Goal: Task Accomplishment & Management: Manage account settings

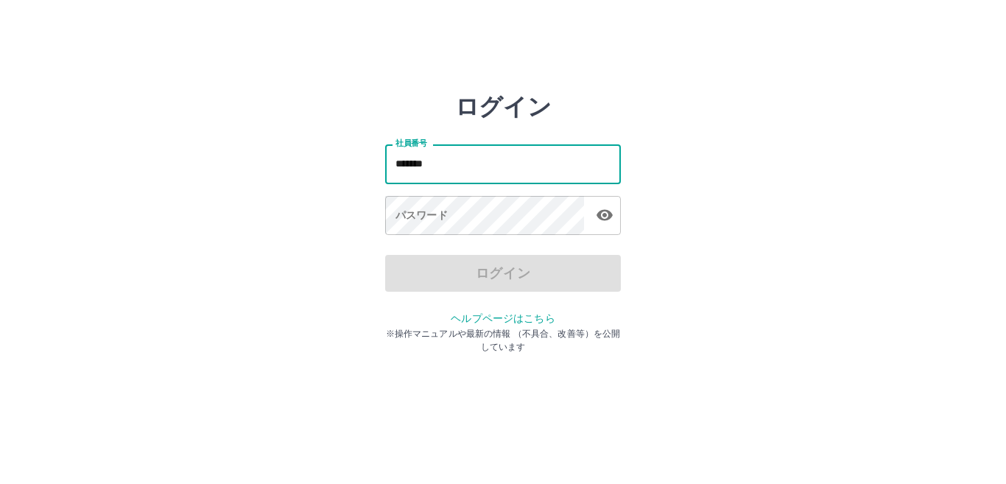
type input "*******"
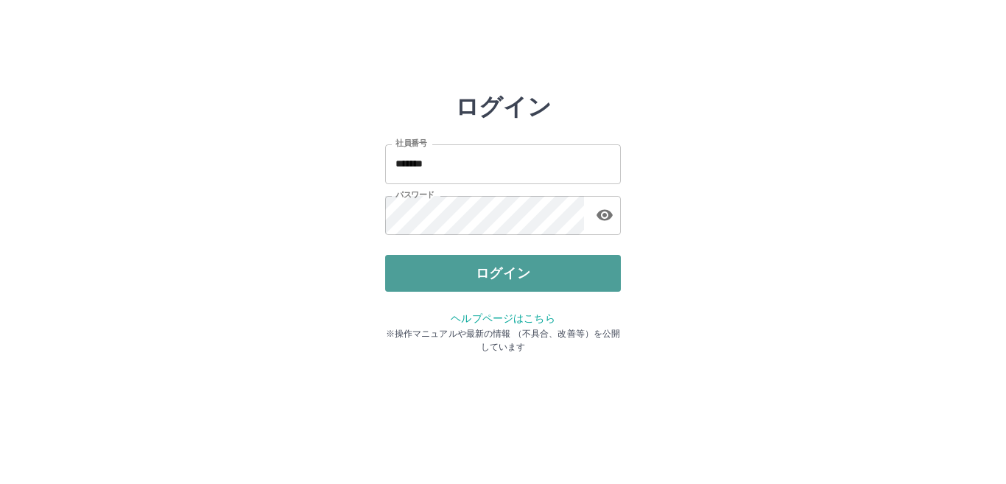
click at [496, 266] on button "ログイン" at bounding box center [503, 273] width 236 height 37
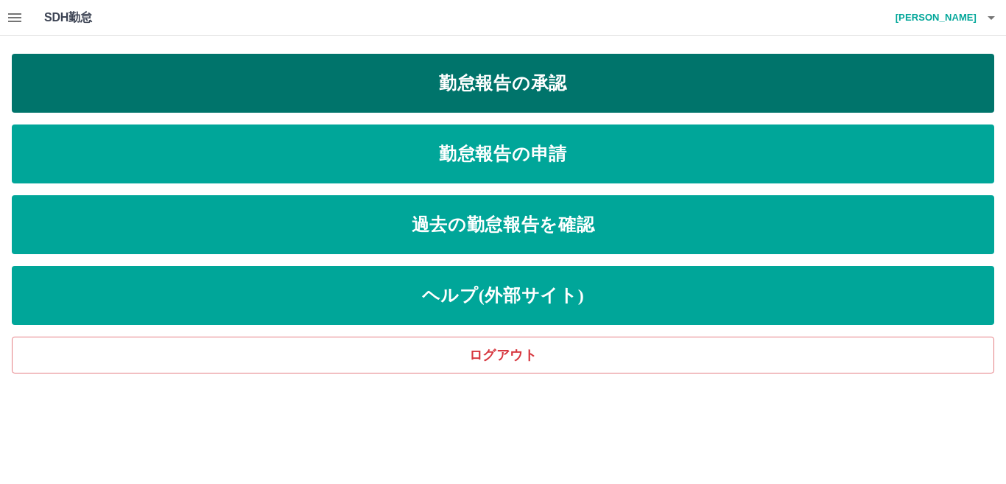
click at [480, 77] on link "勤怠報告の承認" at bounding box center [503, 83] width 983 height 59
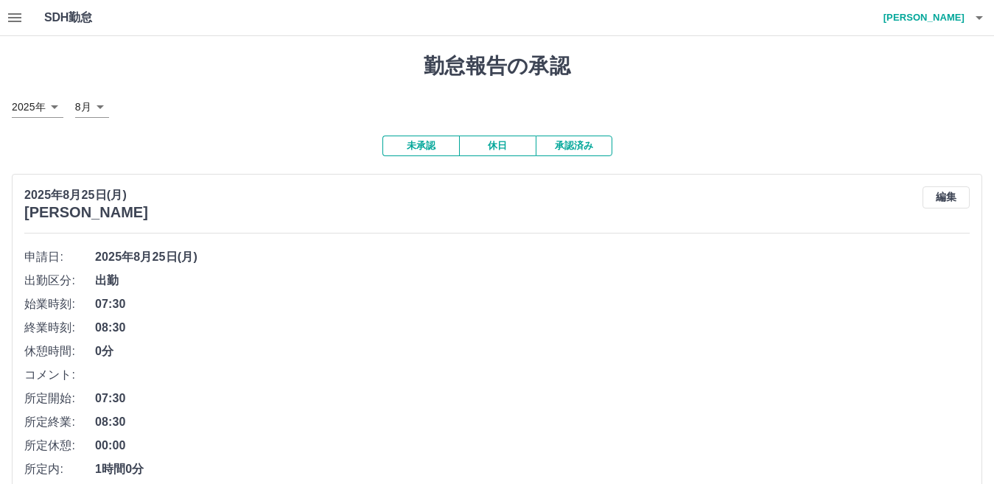
click at [16, 23] on icon "button" at bounding box center [15, 18] width 18 height 18
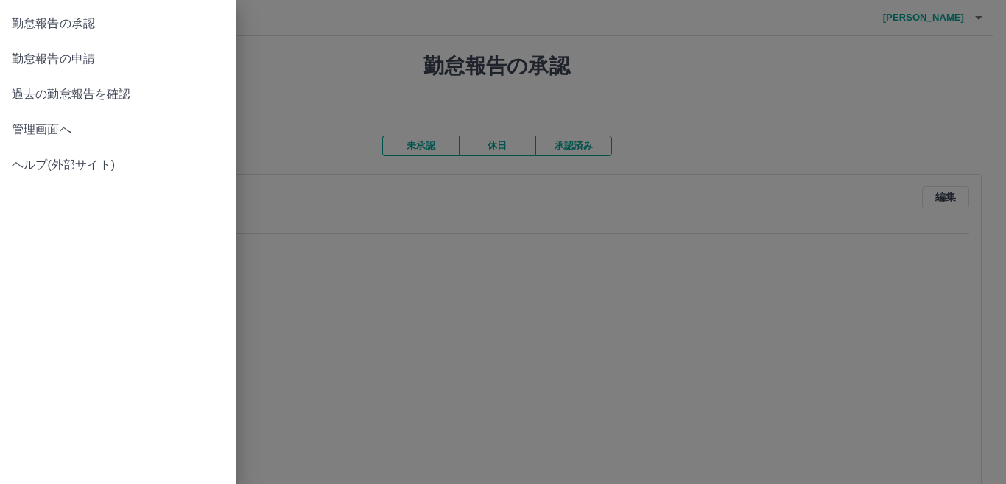
click at [56, 132] on span "管理画面へ" at bounding box center [118, 130] width 212 height 18
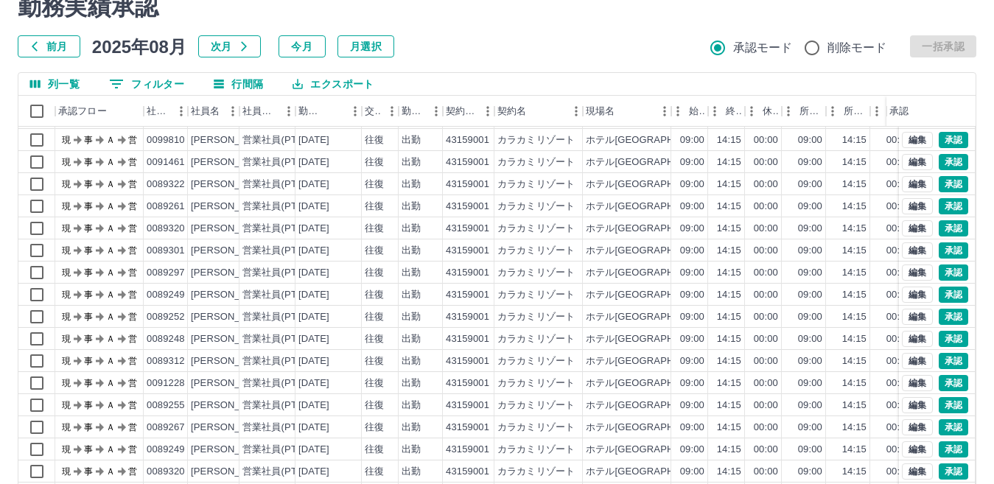
scroll to position [138, 0]
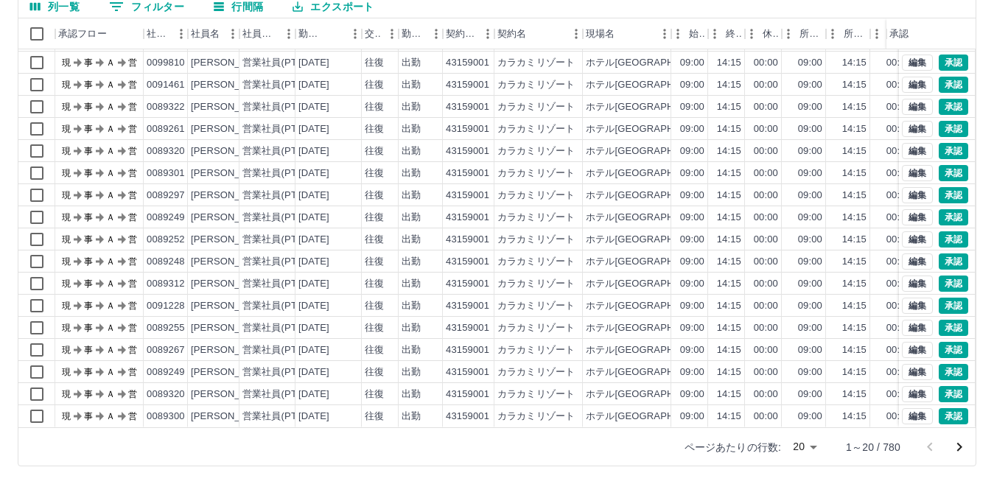
click at [812, 447] on body "SDH勤怠 [PERSON_NAME] 勤務実績承認 前月 [DATE] 次月 今月 月選択 承認モード 削除モード 一括承認 列一覧 0 フィルター 行間隔…" at bounding box center [497, 173] width 994 height 622
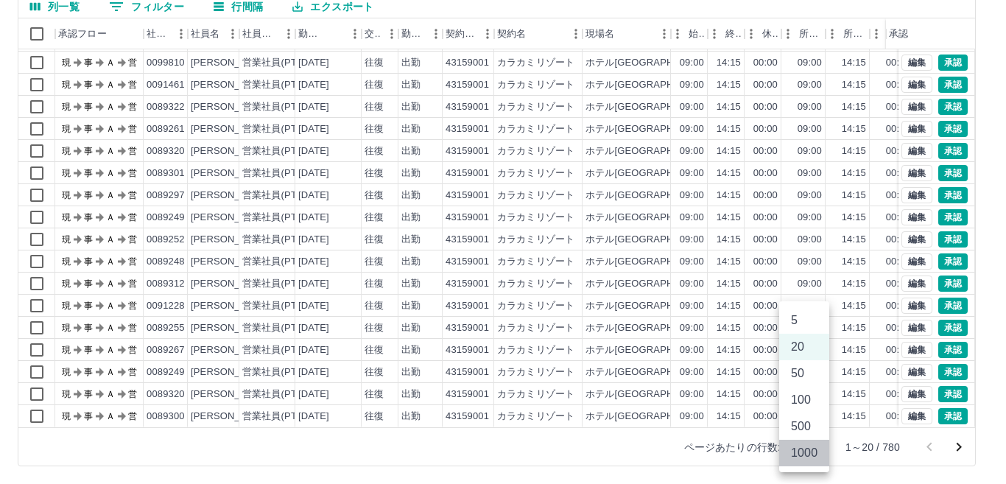
click at [810, 453] on li "1000" at bounding box center [804, 453] width 50 height 27
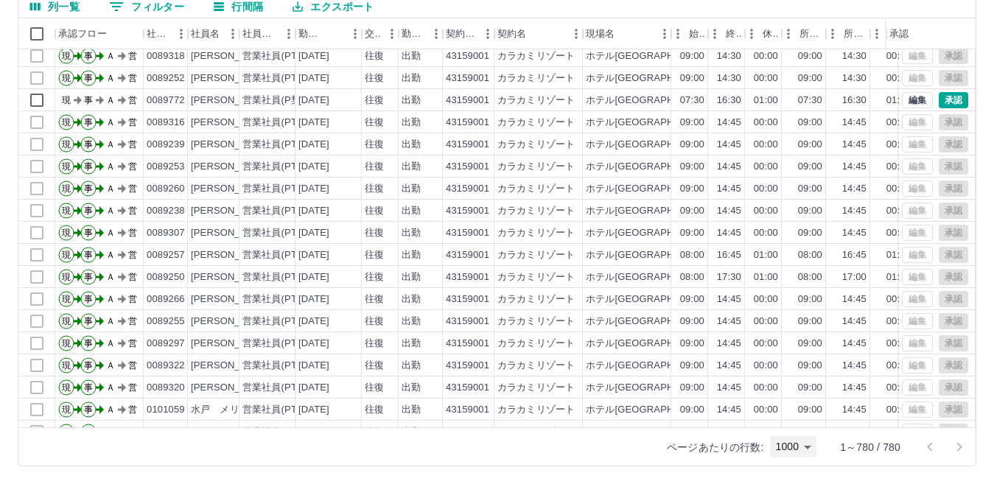
scroll to position [1326, 0]
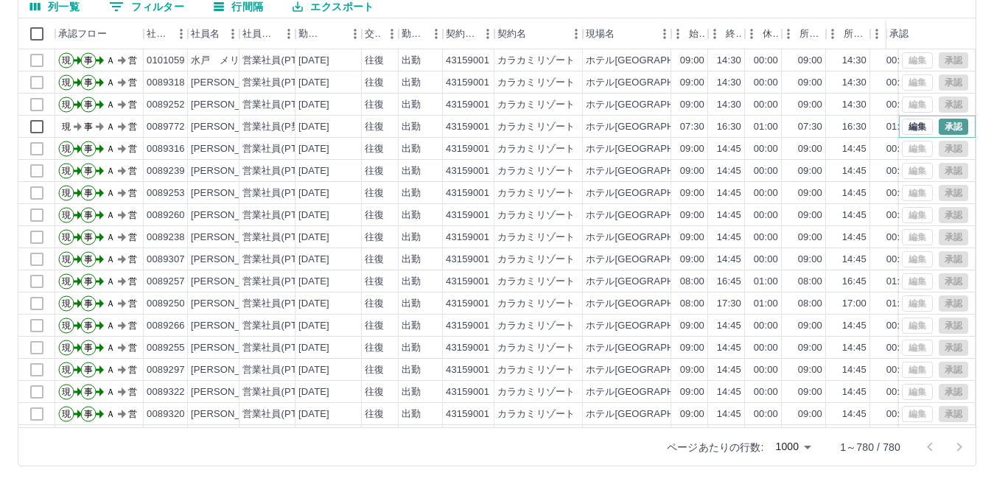
click at [942, 126] on button "承認" at bounding box center [952, 127] width 29 height 16
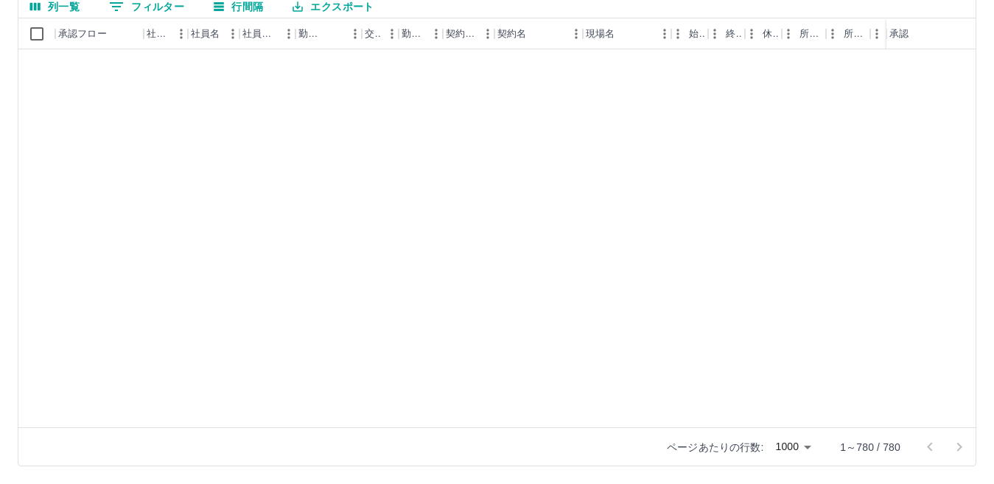
scroll to position [4360, 0]
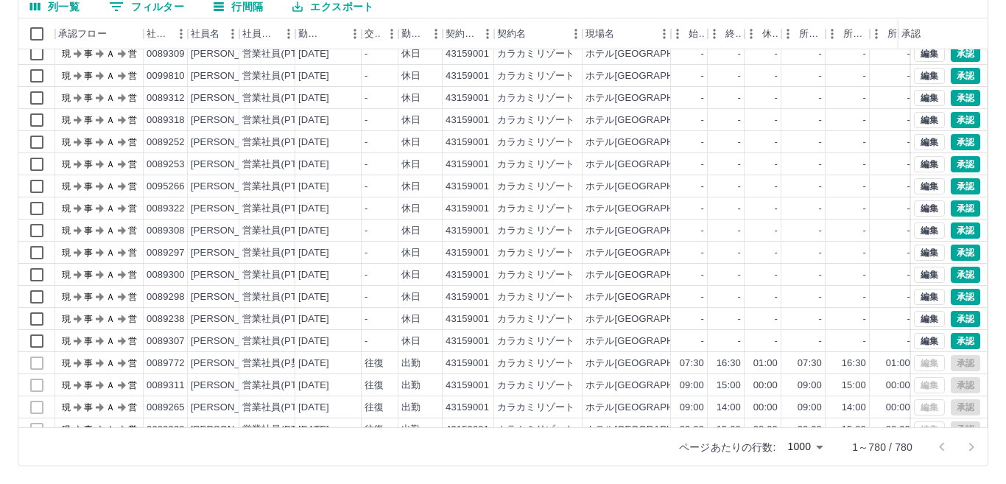
click at [808, 451] on body "SDH勤怠 [PERSON_NAME] 勤務実績承認 前月 [DATE] 次月 今月 月選択 承認モード 削除モード 一括承認 列一覧 0 フィルター 行間隔…" at bounding box center [503, 173] width 1006 height 622
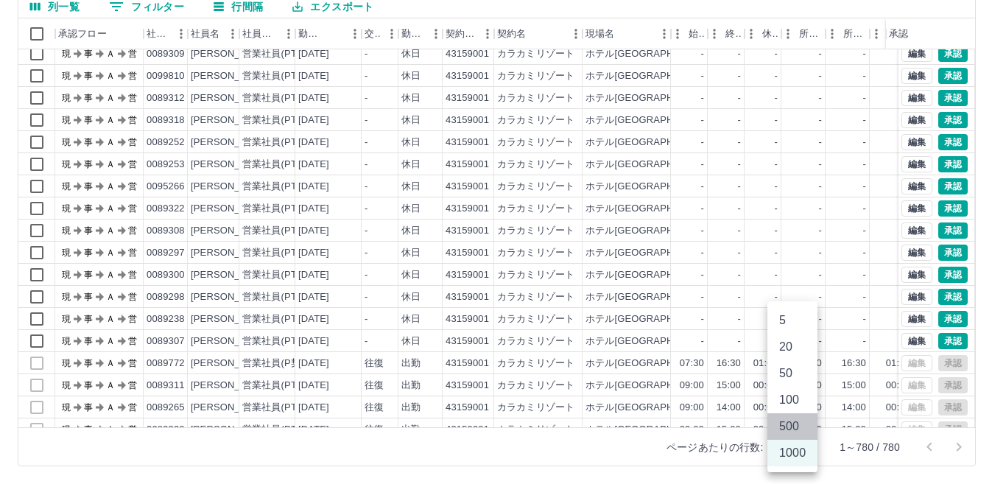
click at [793, 423] on li "500" at bounding box center [793, 426] width 50 height 27
type input "***"
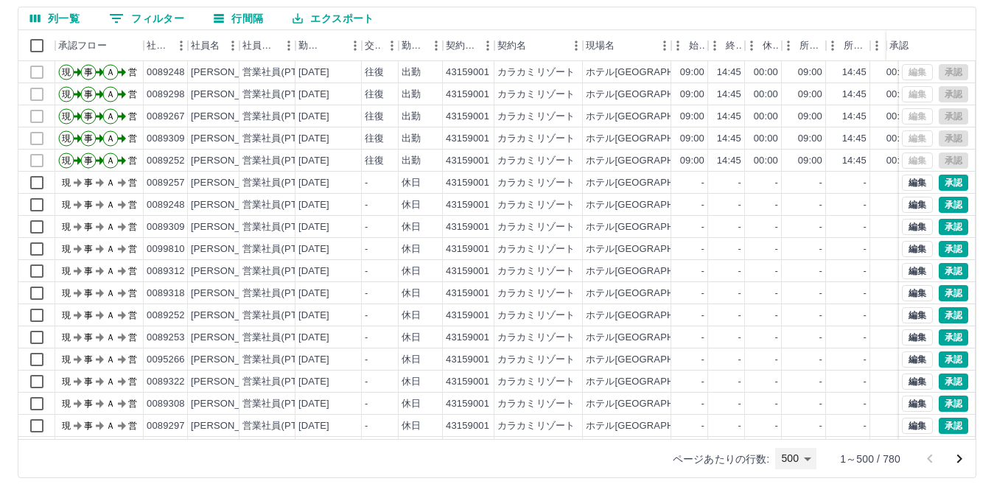
scroll to position [121, 0]
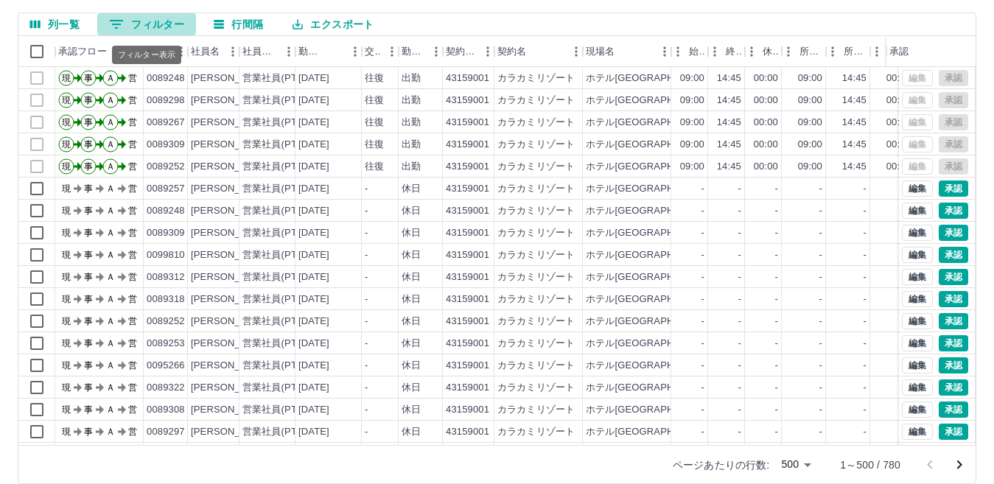
click at [172, 28] on button "0 フィルター" at bounding box center [146, 24] width 99 height 22
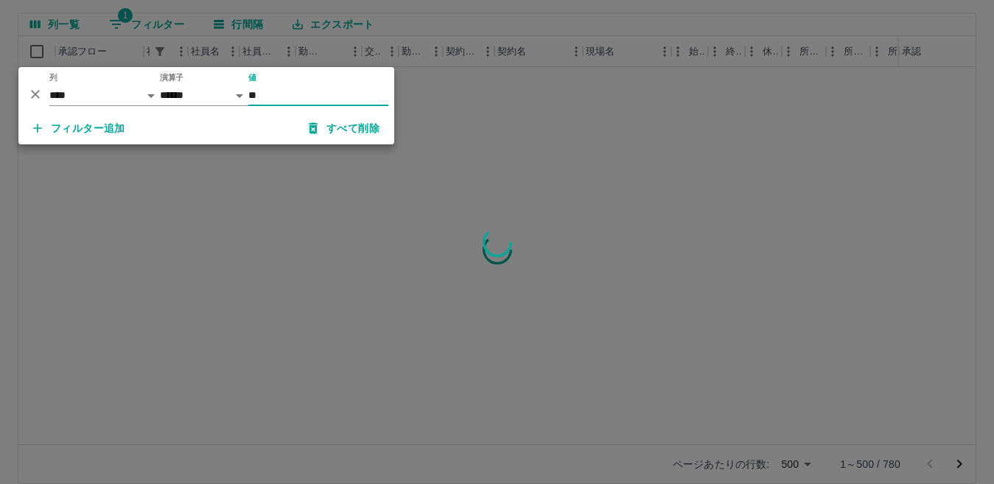
scroll to position [0, 0]
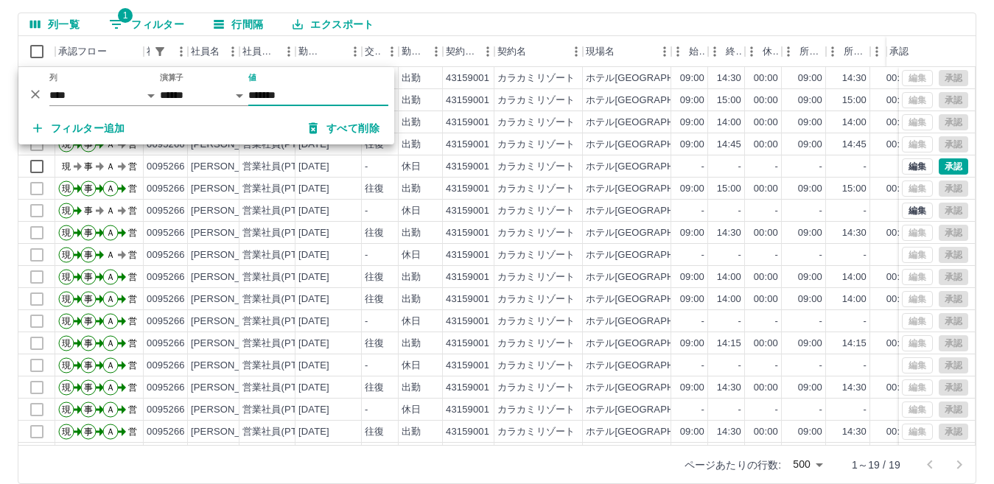
type input "*******"
click at [425, 26] on div "列一覧 1 フィルター 行間隔 エクスポート" at bounding box center [496, 24] width 957 height 23
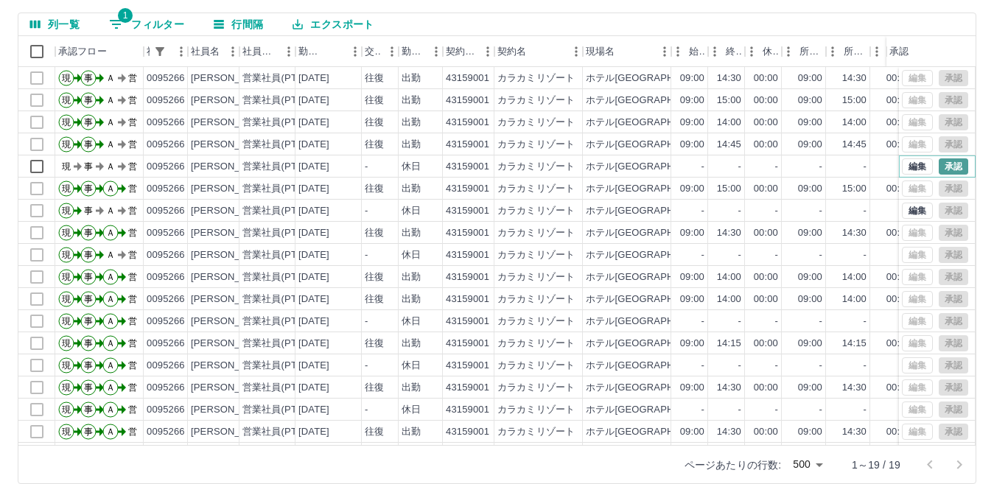
click at [941, 170] on button "承認" at bounding box center [952, 166] width 29 height 16
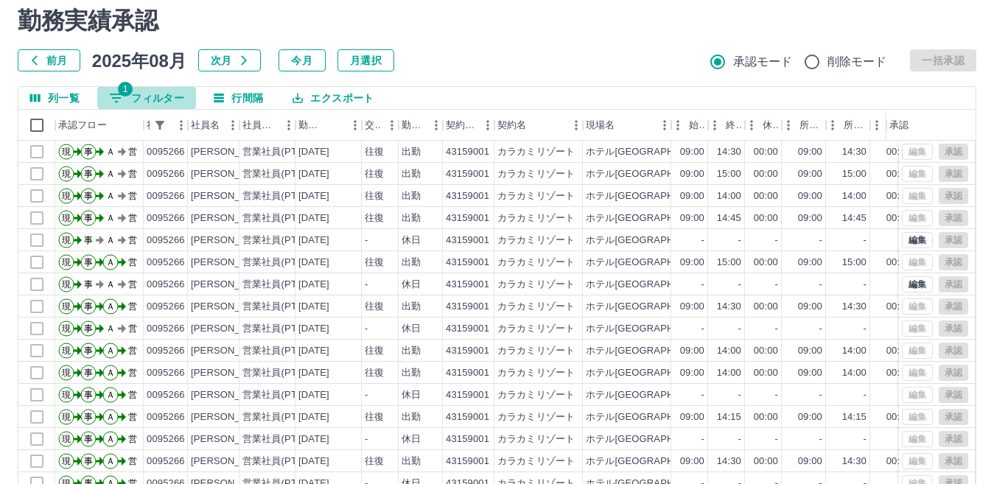
click at [161, 102] on button "1 フィルター" at bounding box center [146, 98] width 99 height 22
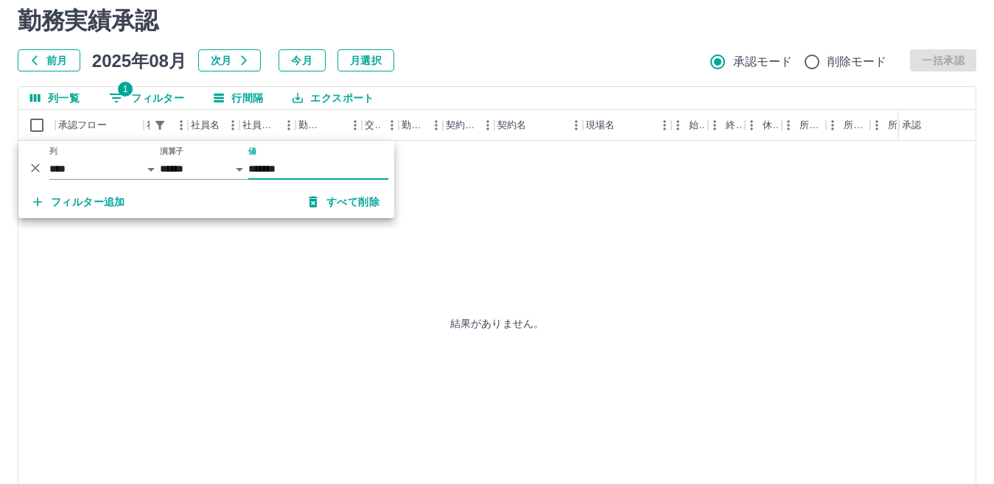
type input "*******"
click at [420, 97] on div "列一覧 1 フィルター 行間隔 エクスポート" at bounding box center [496, 98] width 957 height 23
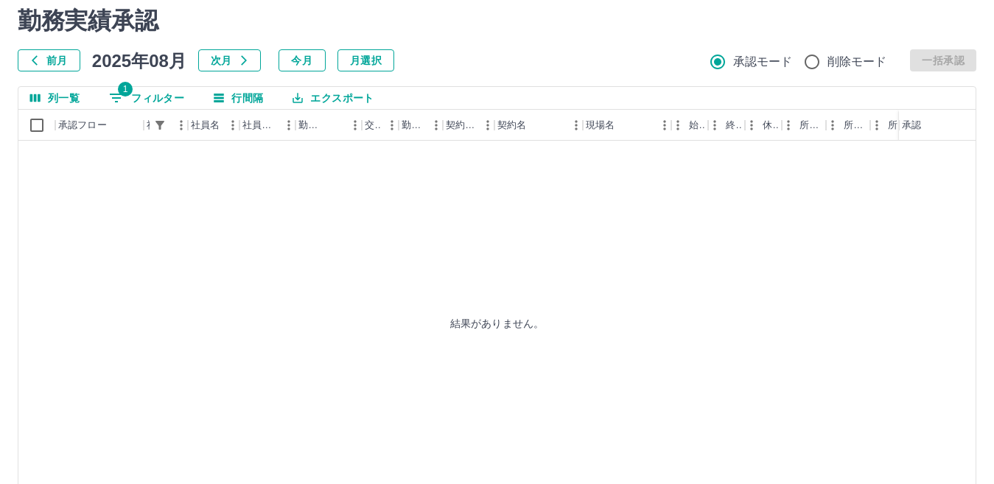
click at [145, 97] on button "1 フィルター" at bounding box center [146, 98] width 99 height 22
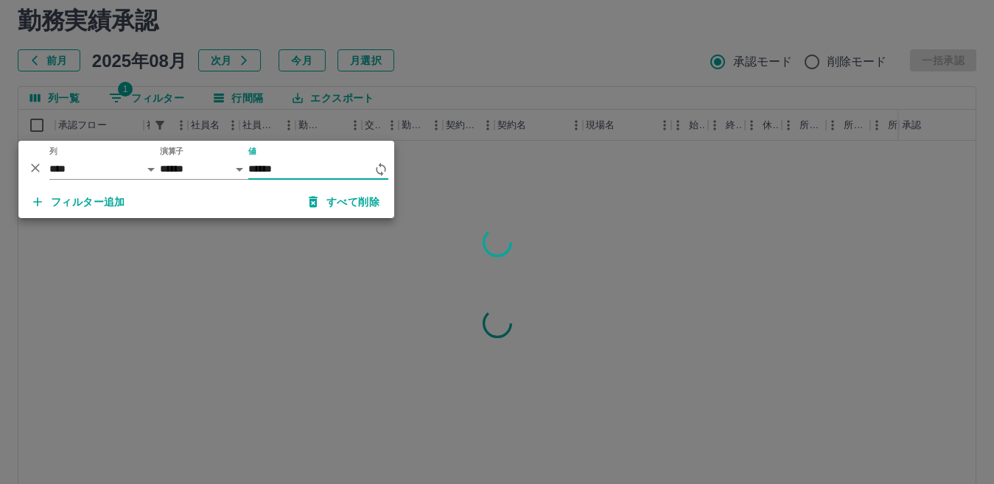
type input "*******"
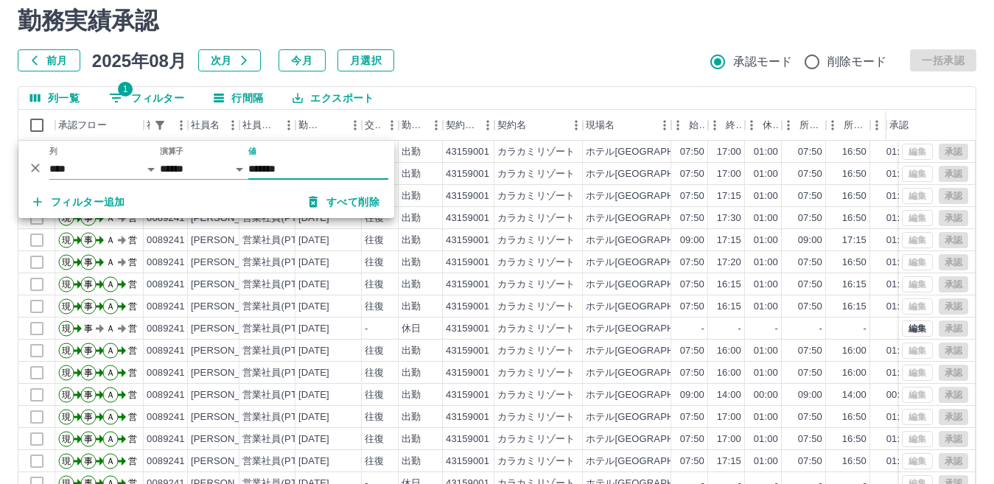
click at [422, 102] on div "列一覧 1 フィルター 行間隔 エクスポート" at bounding box center [496, 98] width 957 height 23
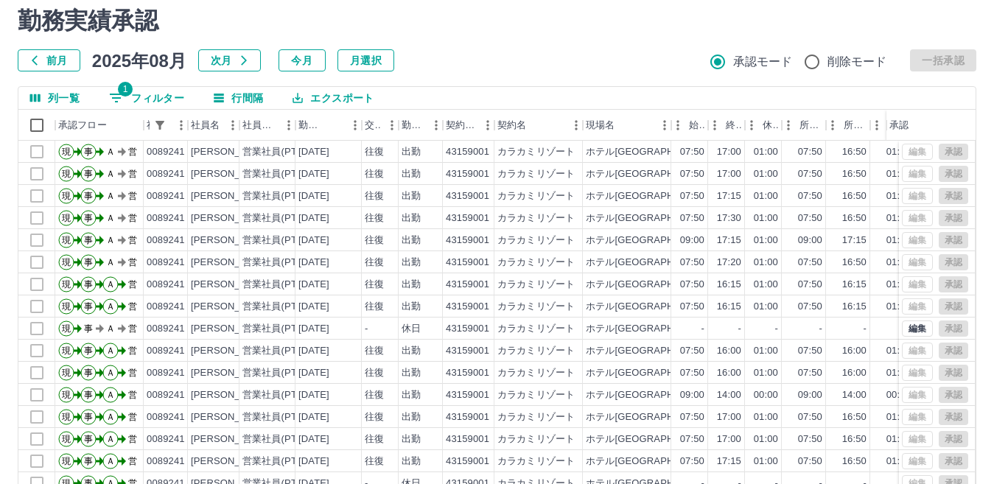
click at [166, 103] on button "1 フィルター" at bounding box center [146, 98] width 99 height 22
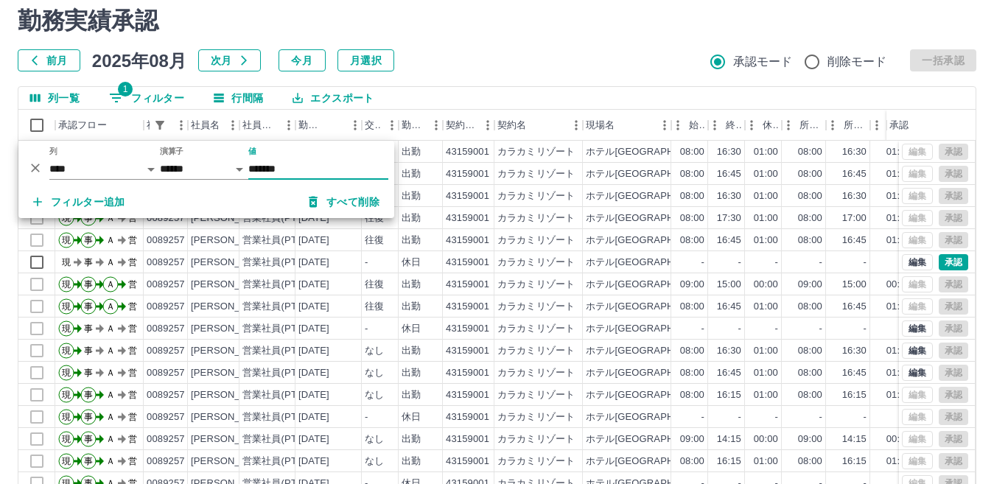
type input "*******"
click at [429, 102] on div "列一覧 1 フィルター 行間隔 エクスポート" at bounding box center [496, 98] width 957 height 23
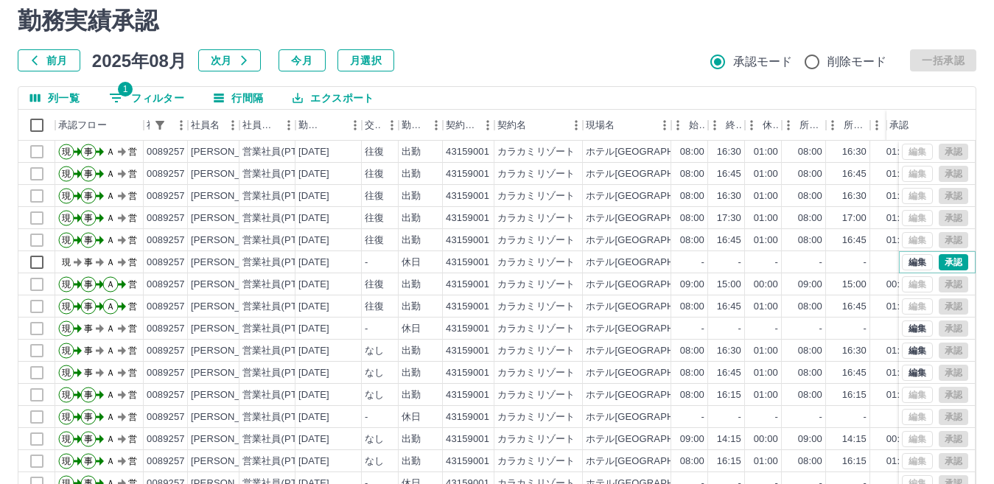
click at [941, 266] on button "承認" at bounding box center [952, 262] width 29 height 16
click at [156, 101] on button "1 フィルター" at bounding box center [146, 98] width 99 height 22
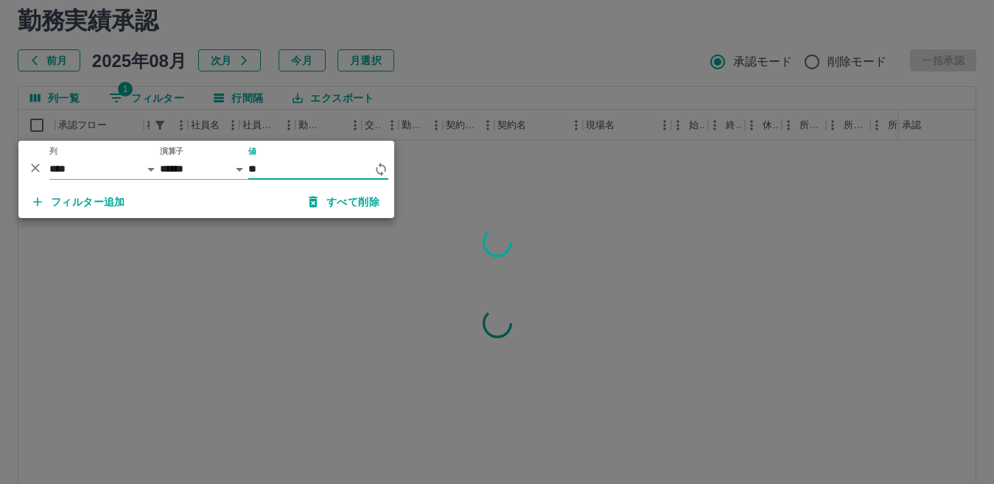
type input "*"
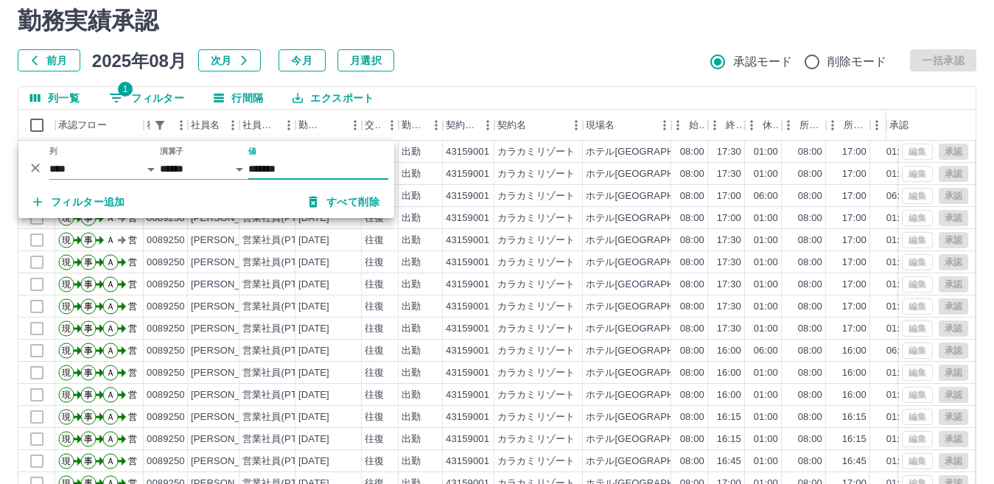
type input "*******"
click at [493, 96] on div "列一覧 1 フィルター 行間隔 エクスポート" at bounding box center [496, 98] width 957 height 23
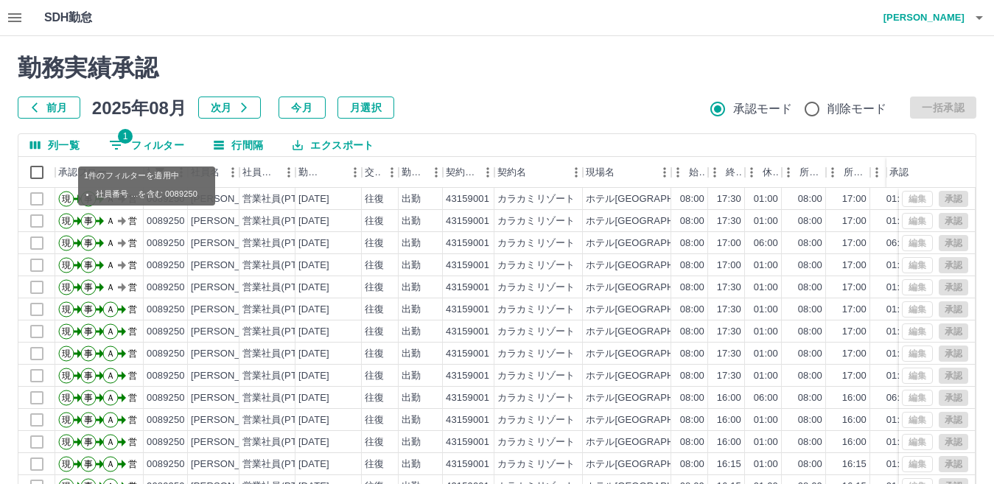
click at [158, 147] on button "1 フィルター" at bounding box center [146, 145] width 99 height 22
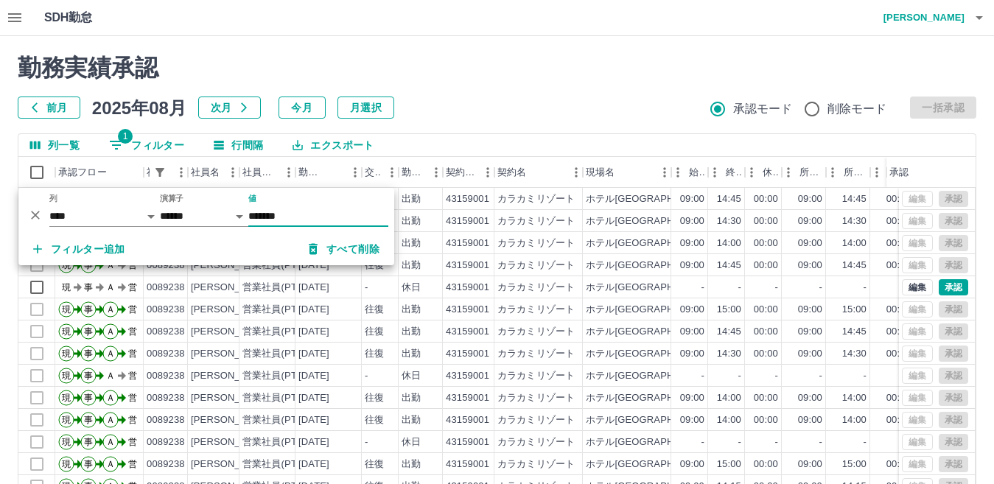
type input "*******"
click at [454, 154] on div "列一覧 1 フィルター 行間隔 エクスポート" at bounding box center [496, 145] width 957 height 23
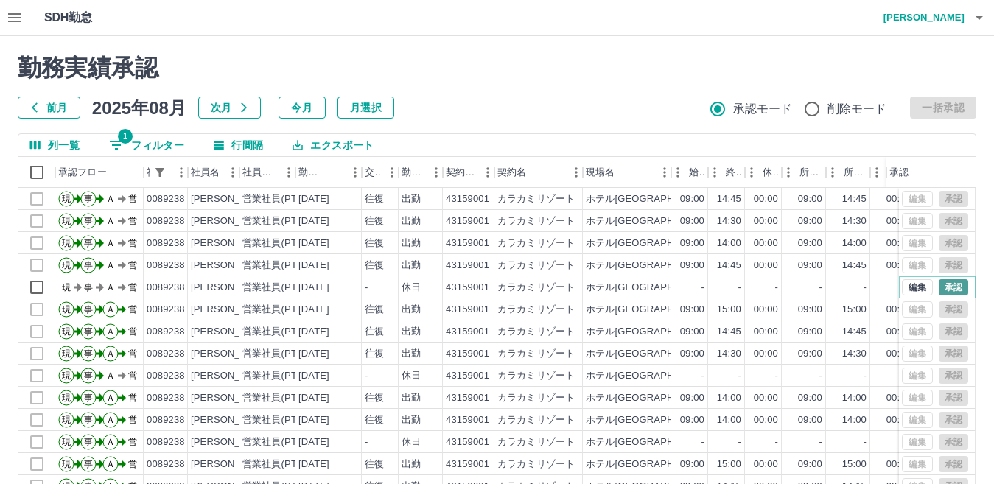
click at [944, 286] on button "承認" at bounding box center [952, 287] width 29 height 16
click at [157, 150] on button "1 フィルター" at bounding box center [146, 145] width 99 height 22
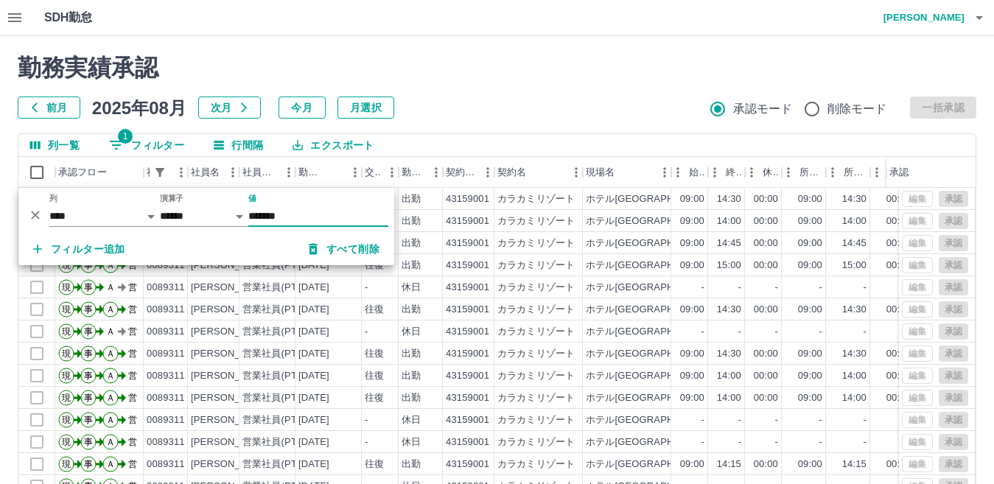
type input "*******"
click at [412, 146] on div "列一覧 1 フィルター 行間隔 エクスポート" at bounding box center [496, 145] width 957 height 23
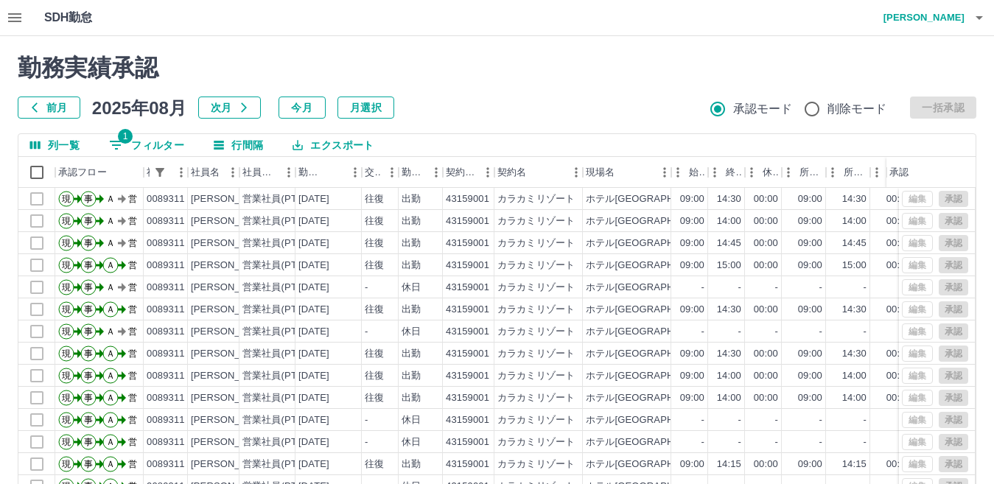
click at [165, 149] on button "1 フィルター" at bounding box center [146, 145] width 99 height 22
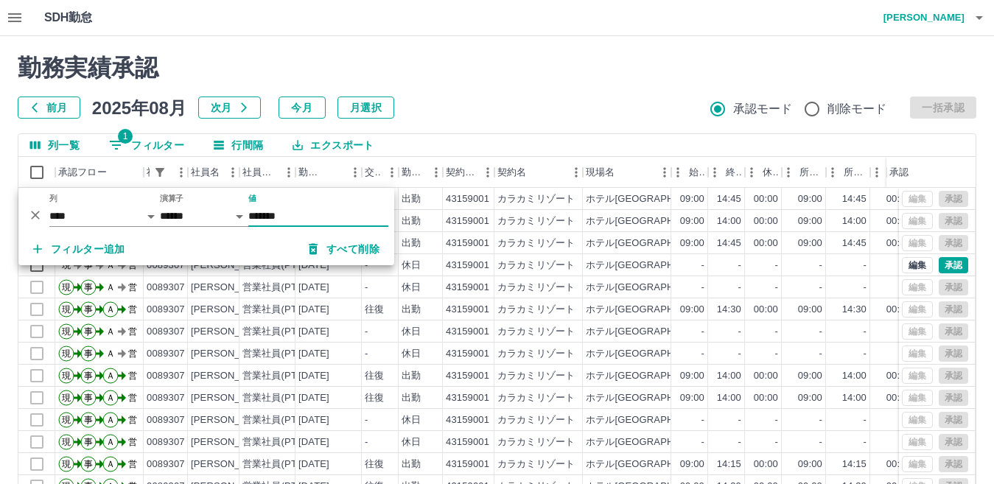
type input "*******"
click at [433, 145] on div "列一覧 1 フィルター 行間隔 エクスポート" at bounding box center [496, 145] width 957 height 23
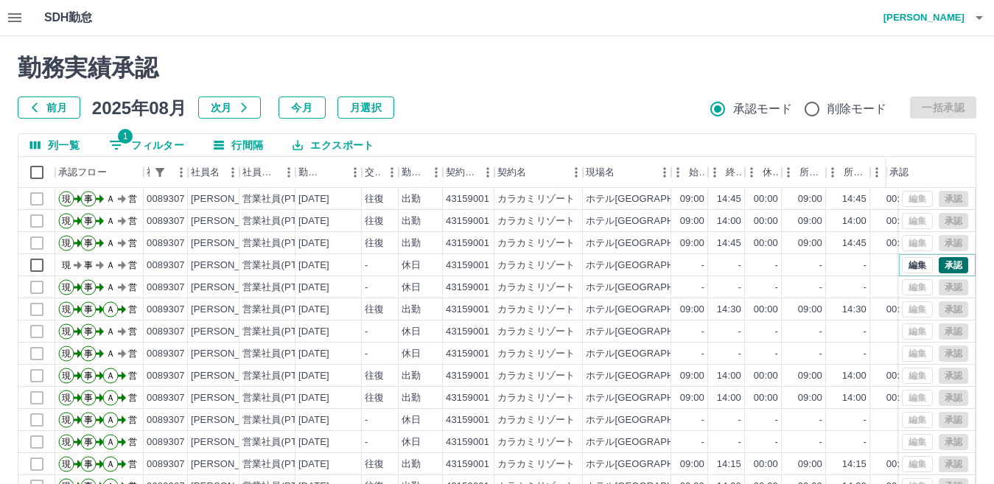
click at [946, 267] on button "承認" at bounding box center [952, 265] width 29 height 16
click at [150, 149] on button "1 フィルター" at bounding box center [146, 145] width 99 height 22
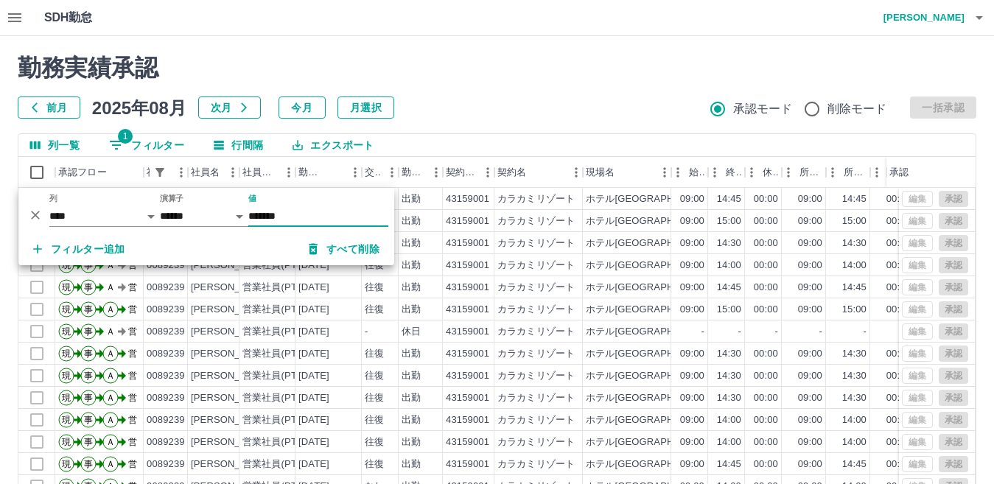
type input "*******"
click at [452, 151] on div "列一覧 1 フィルター 行間隔 エクスポート" at bounding box center [496, 145] width 957 height 23
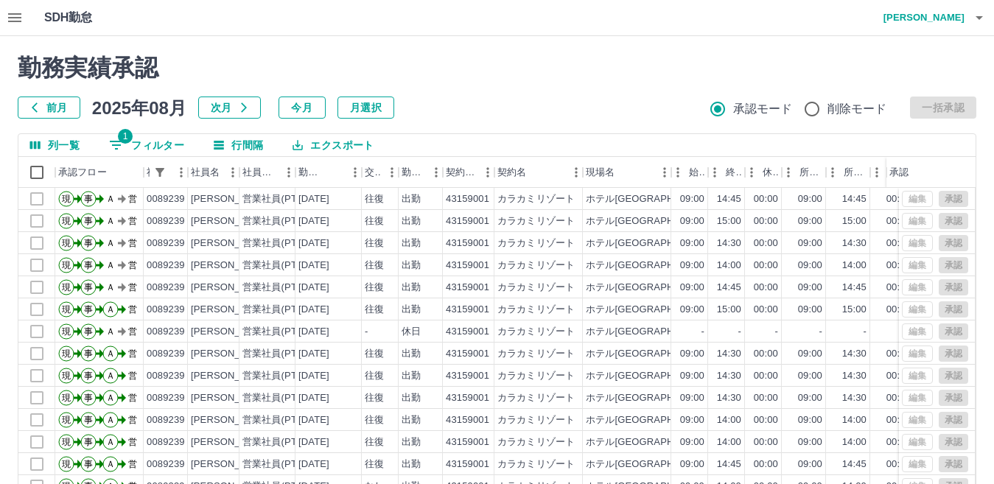
click at [159, 148] on button "1 フィルター" at bounding box center [146, 145] width 99 height 22
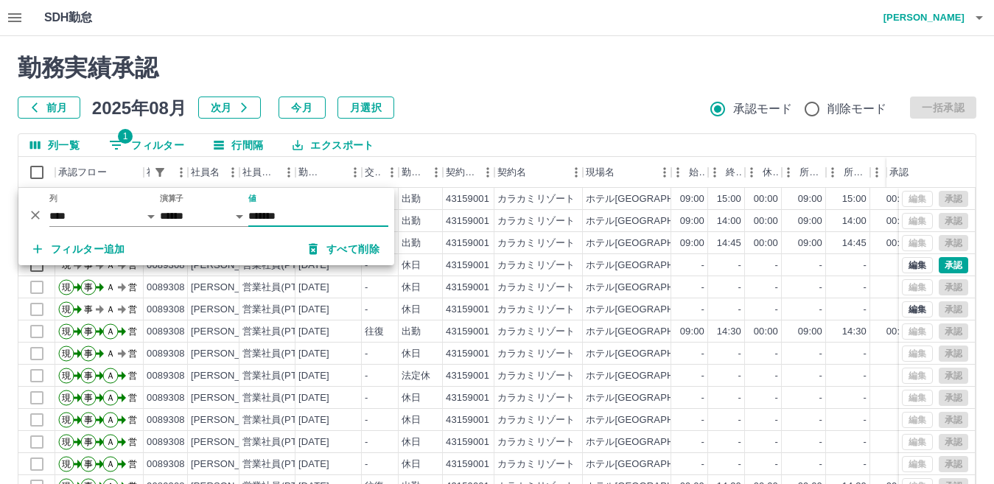
type input "*******"
drag, startPoint x: 457, startPoint y: 134, endPoint x: 457, endPoint y: 150, distance: 16.2
click at [457, 147] on div "列一覧 1 フィルター 行間隔 エクスポート" at bounding box center [496, 145] width 957 height 23
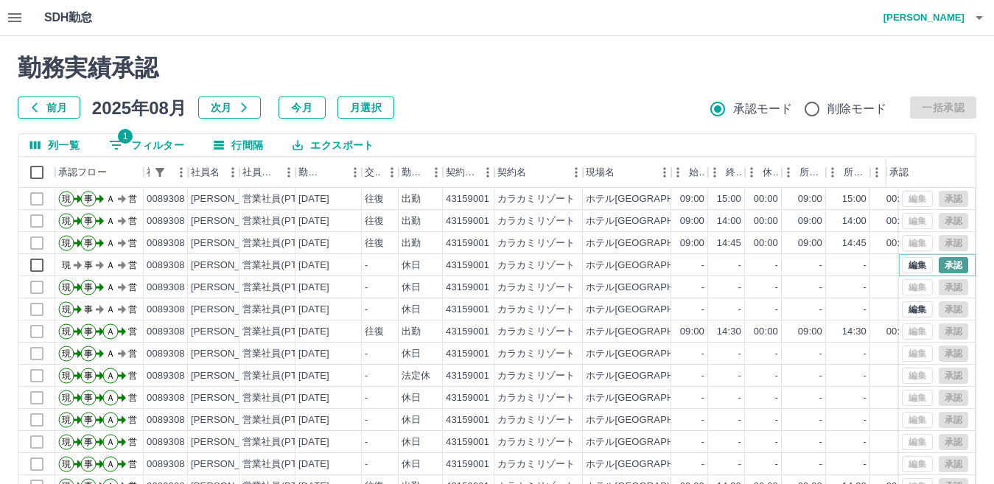
click at [938, 266] on button "承認" at bounding box center [952, 265] width 29 height 16
click at [159, 147] on button "1 フィルター" at bounding box center [146, 145] width 99 height 22
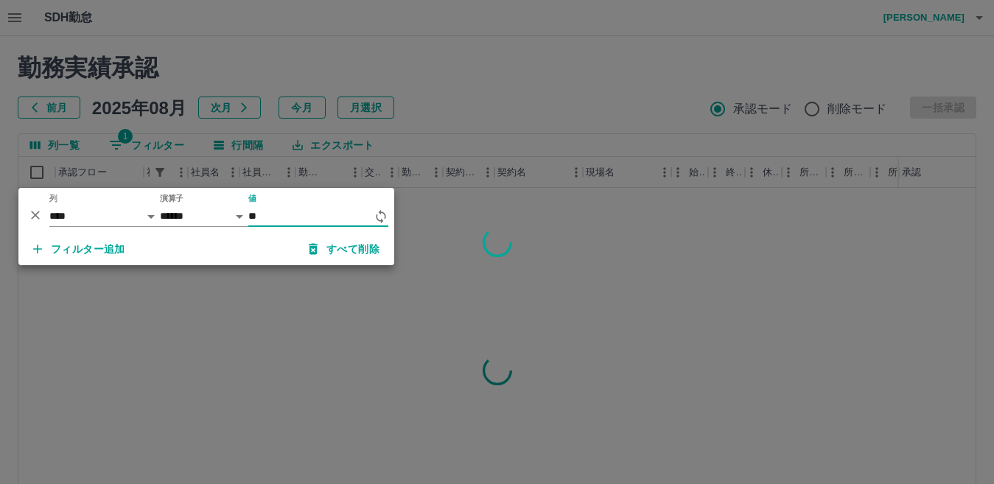
type input "*"
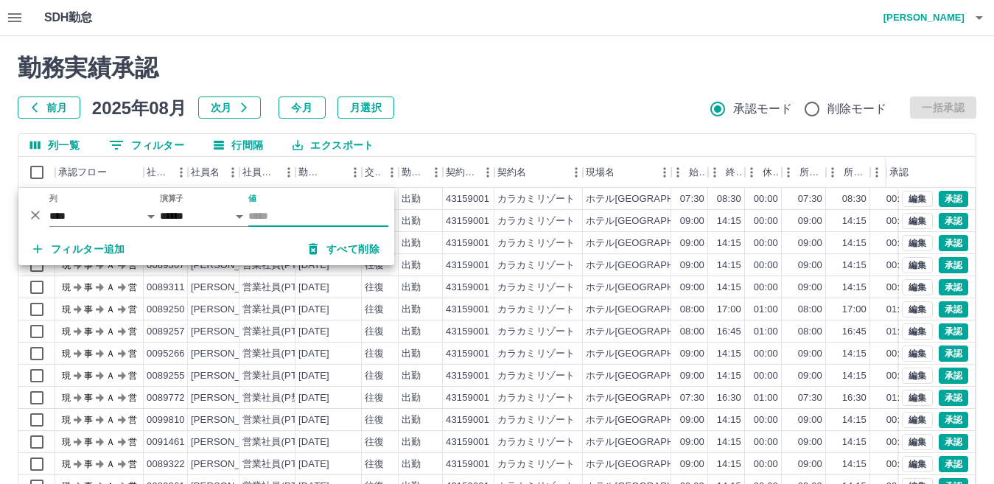
click at [445, 147] on div "列一覧 0 フィルター 行間隔 エクスポート" at bounding box center [496, 145] width 957 height 23
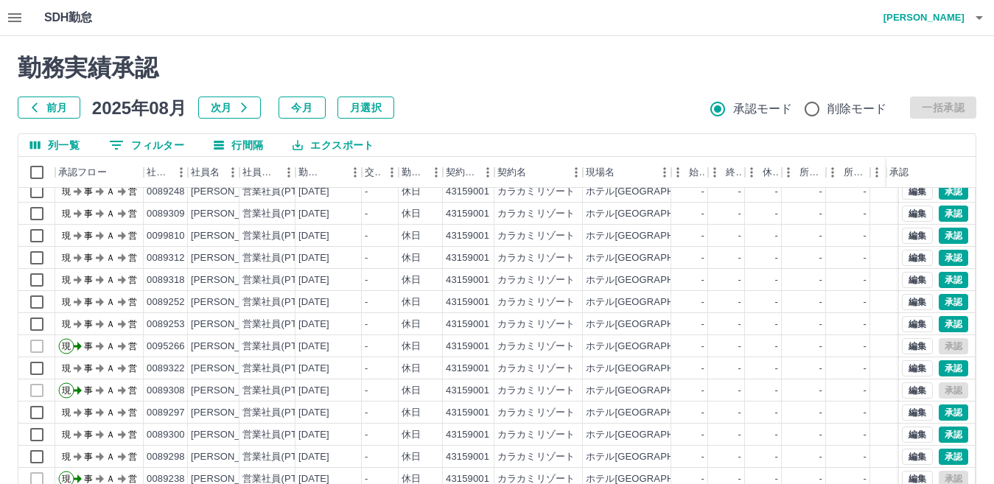
scroll to position [4788, 0]
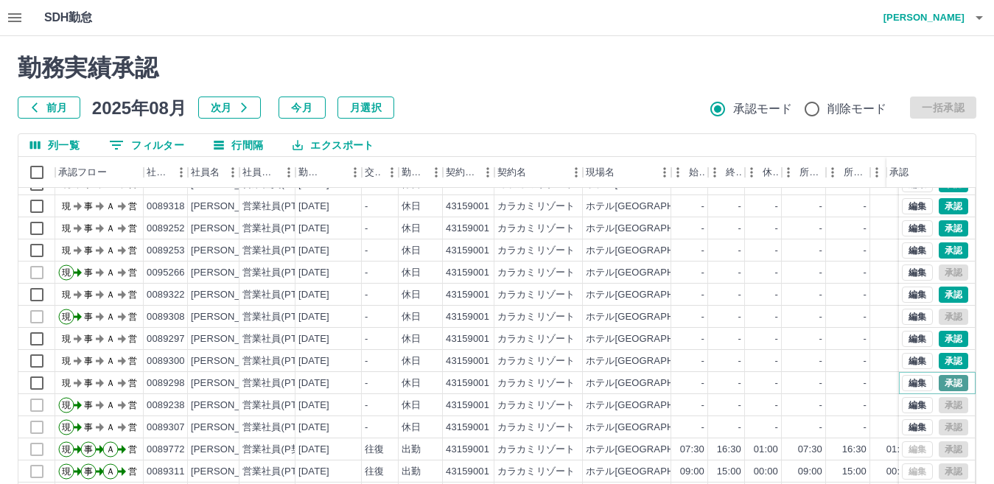
click at [938, 381] on button "承認" at bounding box center [952, 383] width 29 height 16
click at [938, 361] on button "承認" at bounding box center [952, 361] width 29 height 16
click at [938, 340] on button "承認" at bounding box center [952, 339] width 29 height 16
click at [942, 296] on button "承認" at bounding box center [952, 295] width 29 height 16
click at [938, 250] on button "承認" at bounding box center [952, 250] width 29 height 16
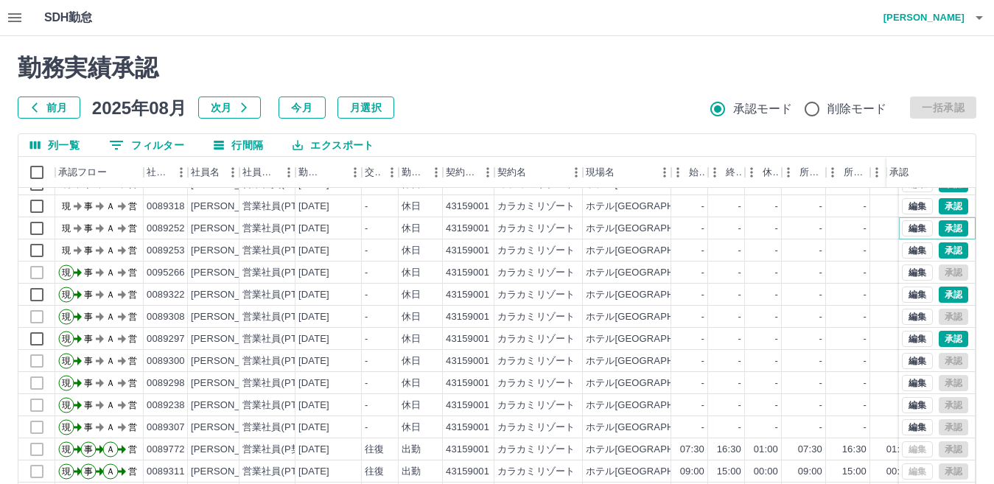
click at [941, 228] on button "承認" at bounding box center [952, 228] width 29 height 16
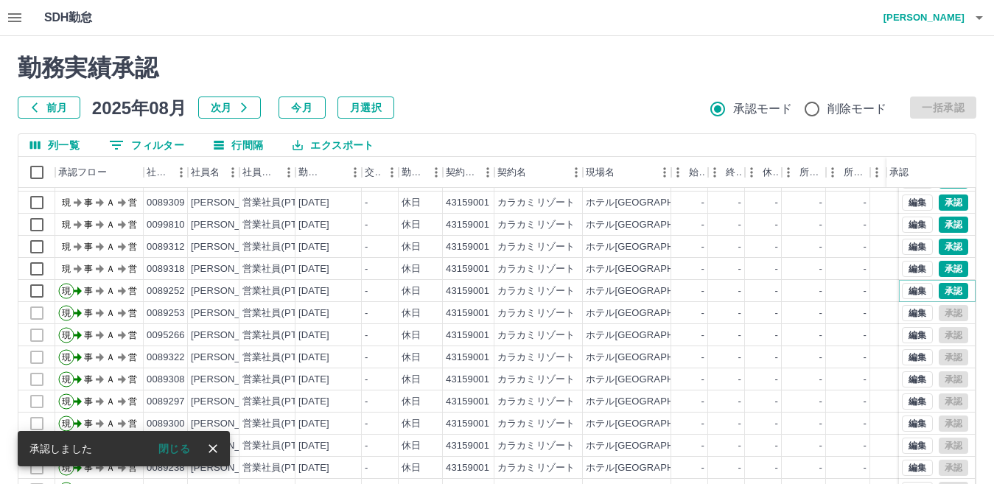
scroll to position [4640, 0]
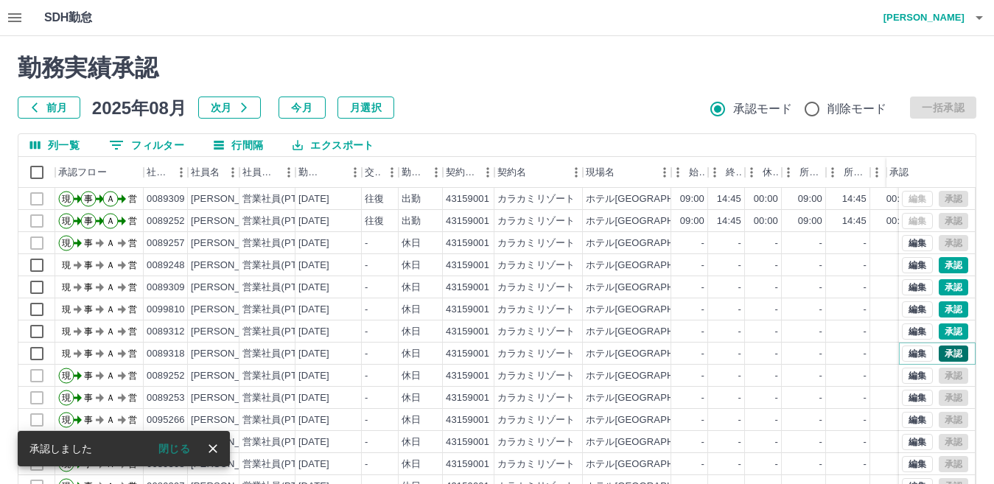
click at [940, 357] on button "承認" at bounding box center [952, 353] width 29 height 16
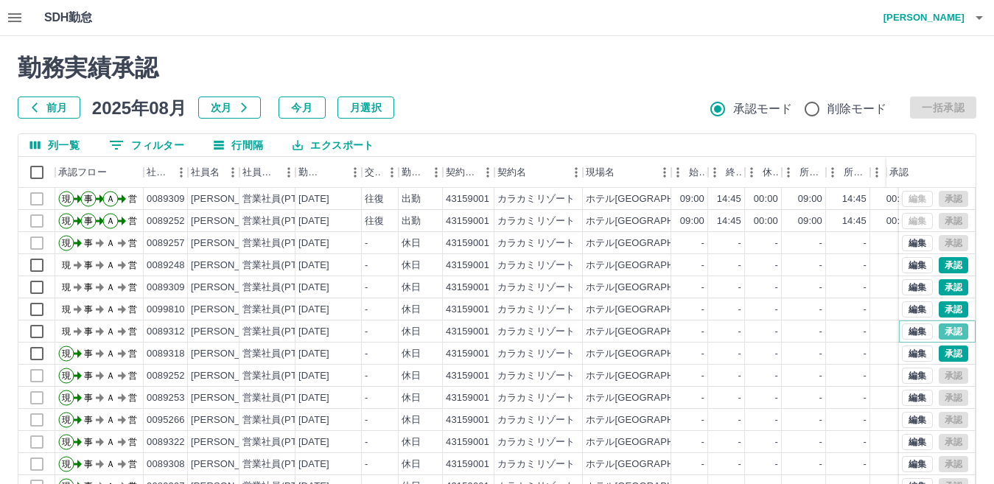
click at [938, 334] on button "承認" at bounding box center [952, 331] width 29 height 16
click at [935, 307] on div at bounding box center [497, 242] width 994 height 484
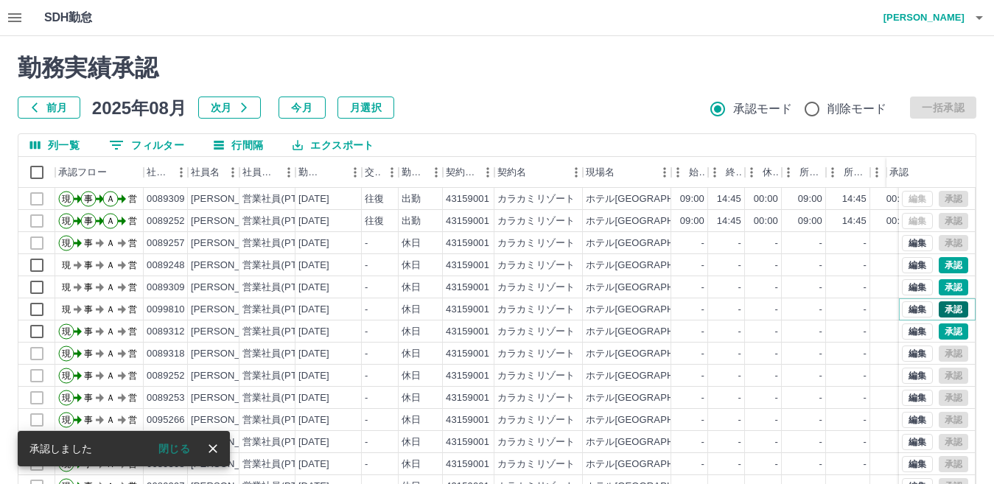
click at [940, 311] on button "承認" at bounding box center [952, 309] width 29 height 16
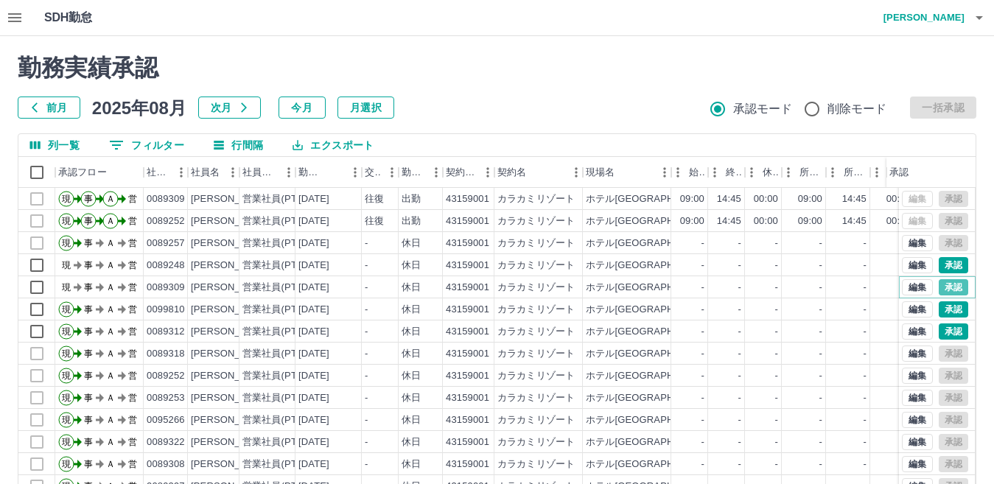
click at [941, 289] on button "承認" at bounding box center [952, 287] width 29 height 16
click at [944, 267] on button "承認" at bounding box center [952, 265] width 29 height 16
click at [807, 445] on div at bounding box center [497, 242] width 994 height 484
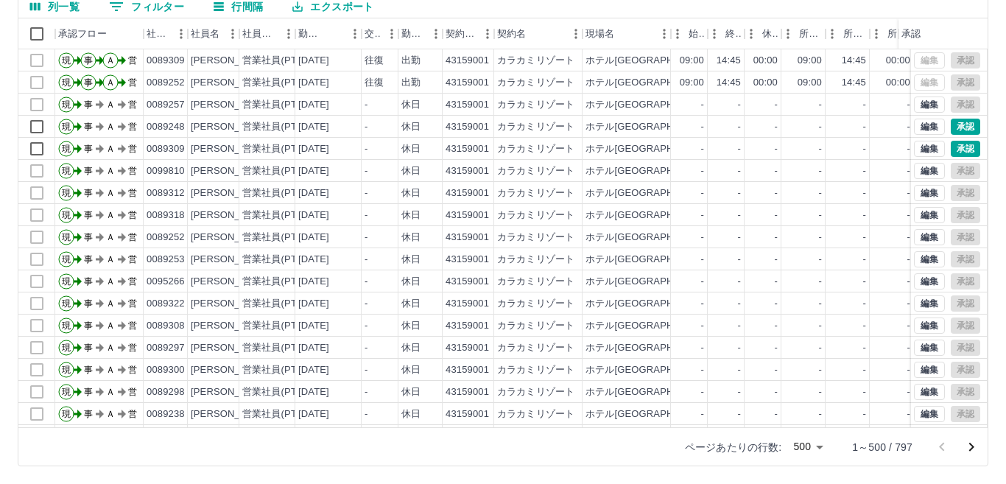
click at [807, 445] on body "SDH勤怠 [PERSON_NAME] 勤務実績承認 前月 [DATE] 次月 今月 月選択 承認モード 削除モード 一括承認 列一覧 0 フィルター 行間隔…" at bounding box center [503, 173] width 1006 height 622
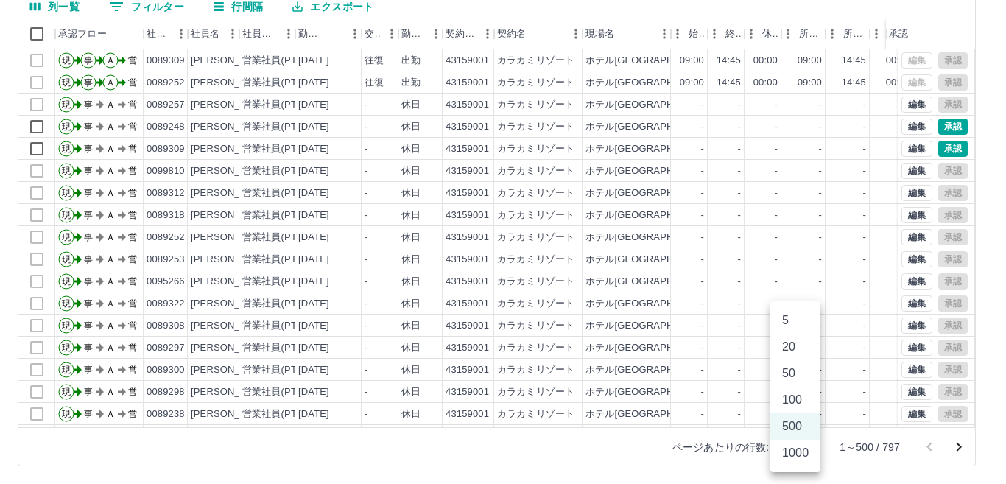
click at [807, 445] on li "1000" at bounding box center [795, 453] width 50 height 27
click at [794, 424] on li "500" at bounding box center [795, 426] width 50 height 27
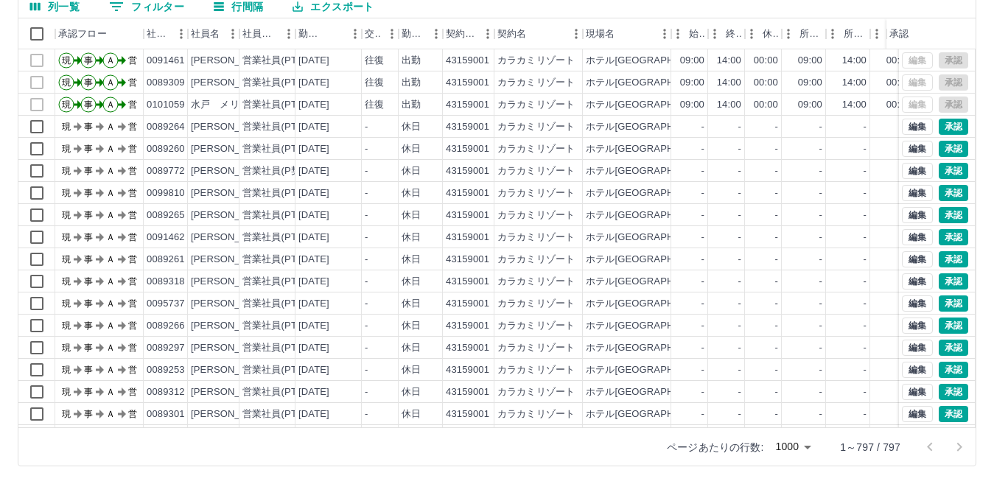
scroll to position [3830, 0]
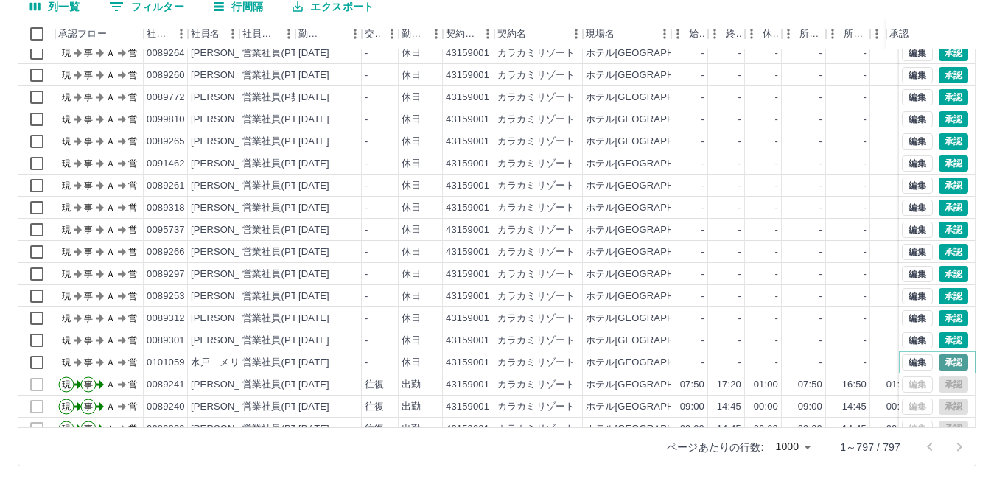
click at [938, 362] on button "承認" at bounding box center [952, 362] width 29 height 16
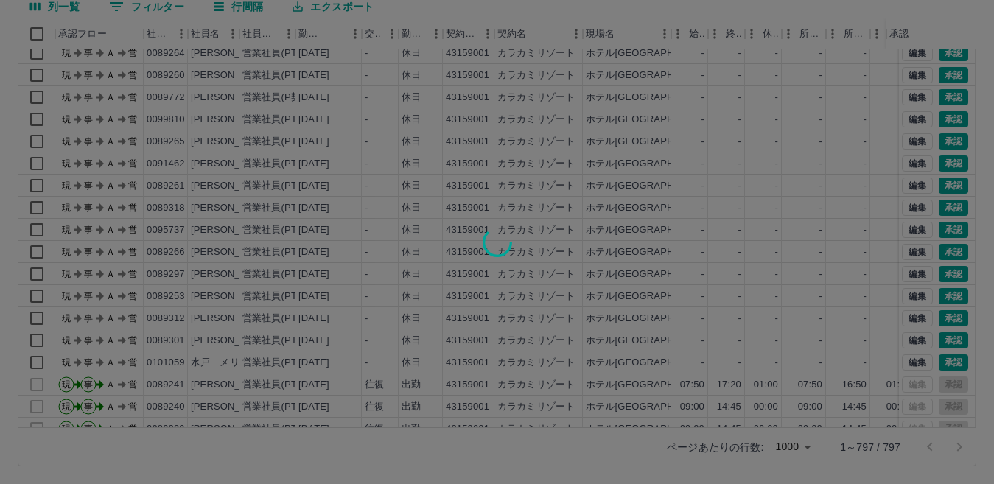
click at [938, 340] on div at bounding box center [497, 242] width 994 height 484
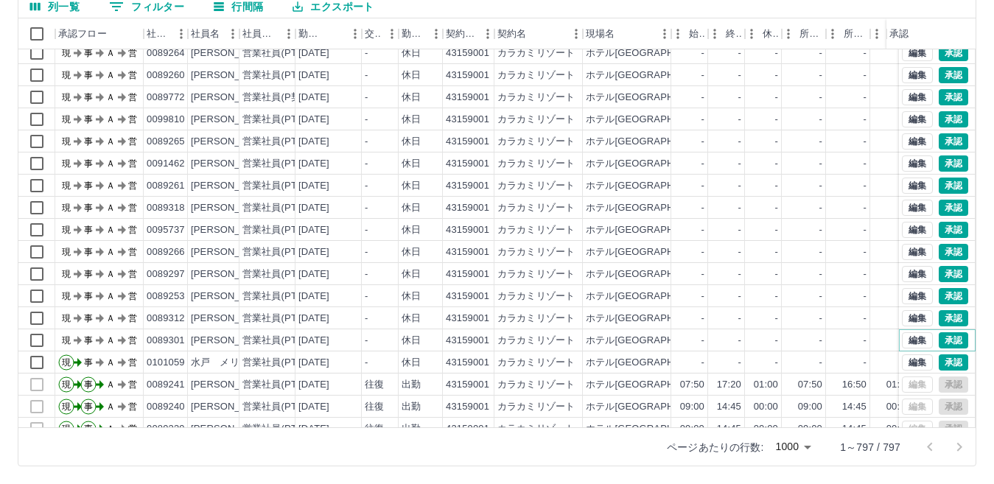
click at [938, 340] on button "承認" at bounding box center [952, 340] width 29 height 16
click at [938, 320] on div at bounding box center [497, 242] width 994 height 484
click at [938, 318] on button "承認" at bounding box center [952, 318] width 29 height 16
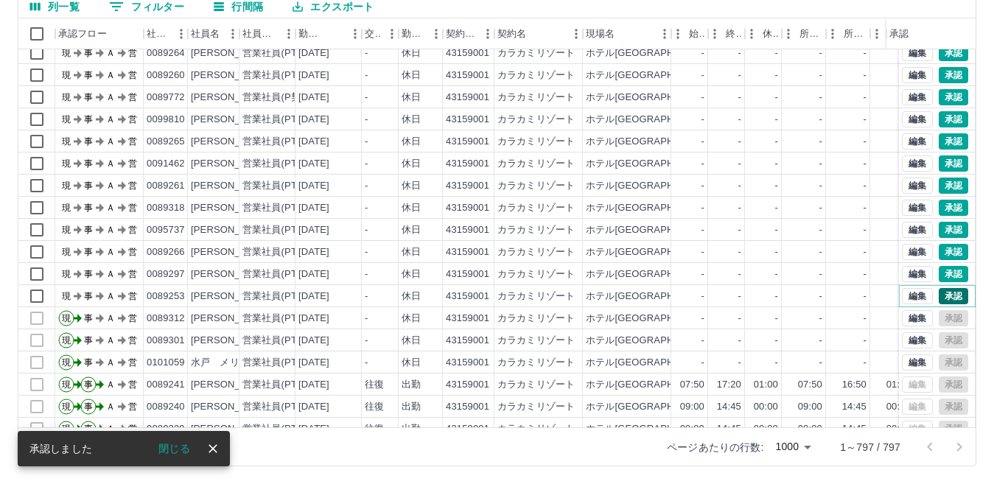
click at [944, 299] on button "承認" at bounding box center [952, 296] width 29 height 16
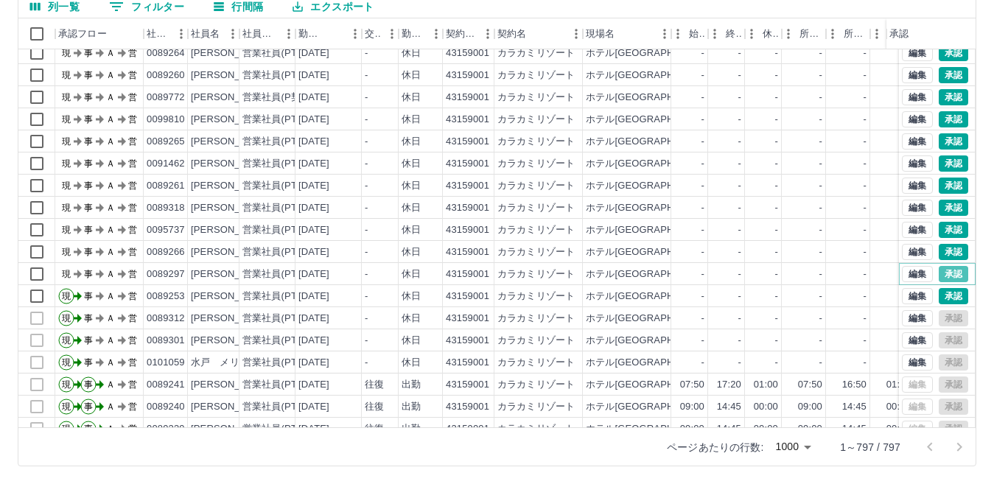
drag, startPoint x: 938, startPoint y: 273, endPoint x: 940, endPoint y: 247, distance: 25.8
click at [938, 275] on button "承認" at bounding box center [952, 274] width 29 height 16
click at [938, 252] on div at bounding box center [497, 242] width 994 height 484
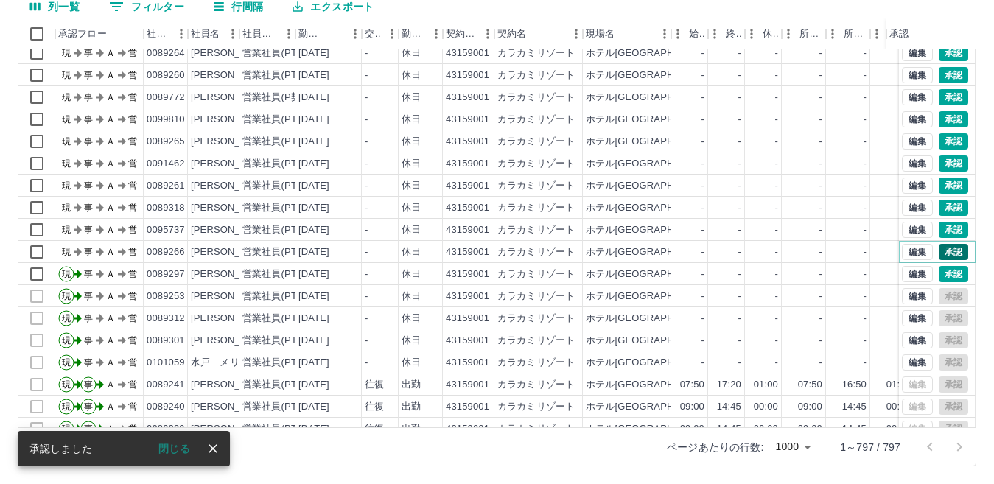
click at [938, 252] on button "承認" at bounding box center [952, 252] width 29 height 16
click at [938, 228] on button "承認" at bounding box center [952, 230] width 29 height 16
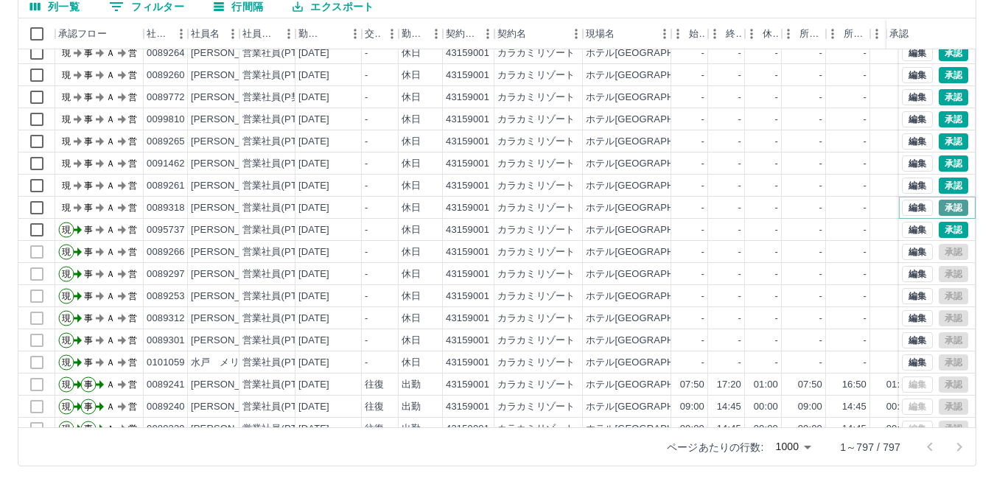
click at [942, 206] on button "承認" at bounding box center [952, 208] width 29 height 16
click at [939, 184] on button "承認" at bounding box center [952, 186] width 29 height 16
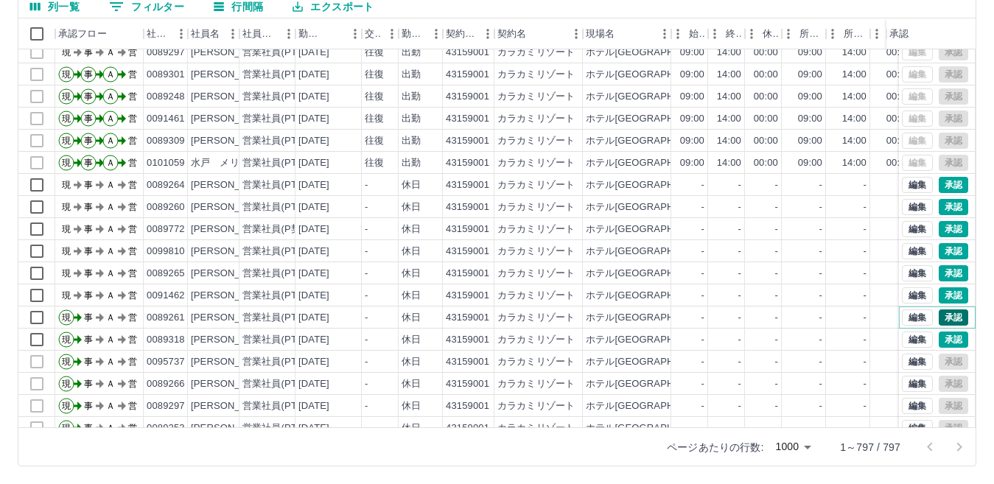
scroll to position [3683, 0]
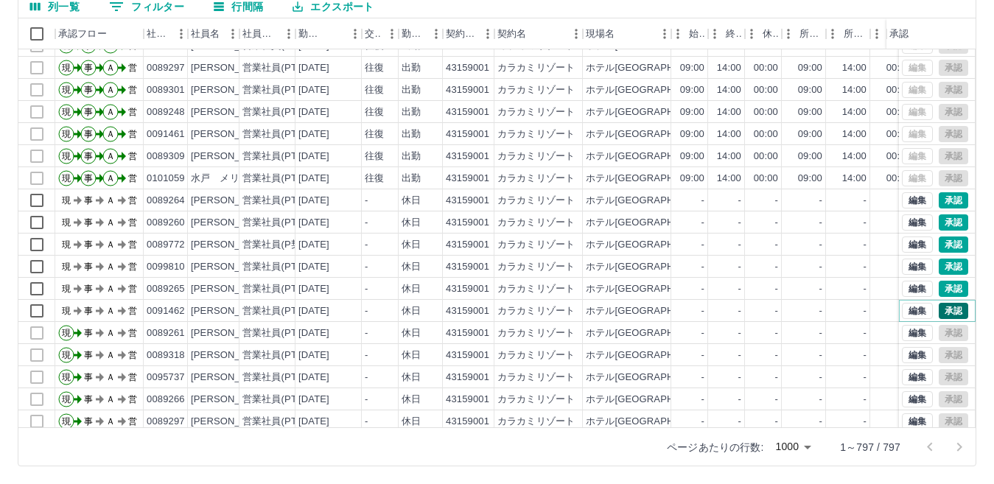
click at [941, 311] on button "承認" at bounding box center [952, 311] width 29 height 16
click at [938, 289] on button "承認" at bounding box center [952, 289] width 29 height 16
click at [938, 266] on button "承認" at bounding box center [952, 267] width 29 height 16
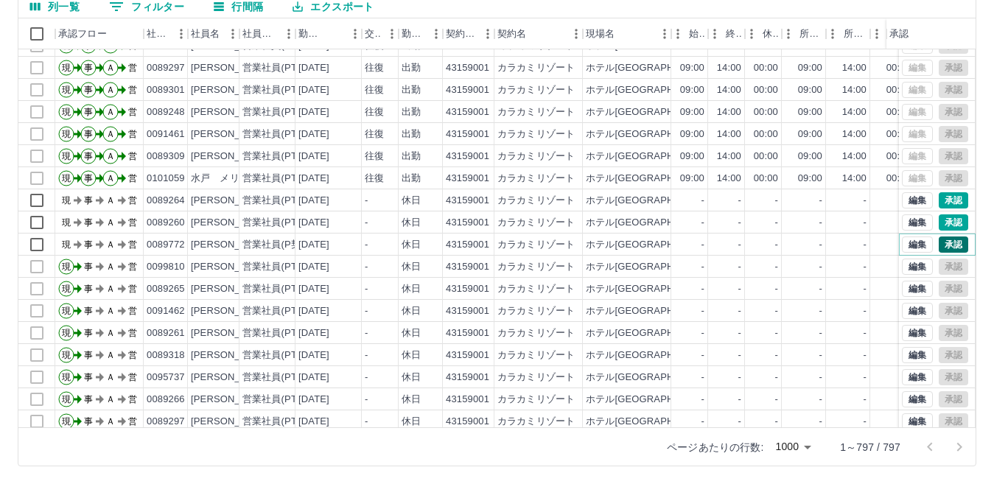
click at [938, 245] on button "承認" at bounding box center [952, 244] width 29 height 16
click at [938, 225] on button "承認" at bounding box center [952, 222] width 29 height 16
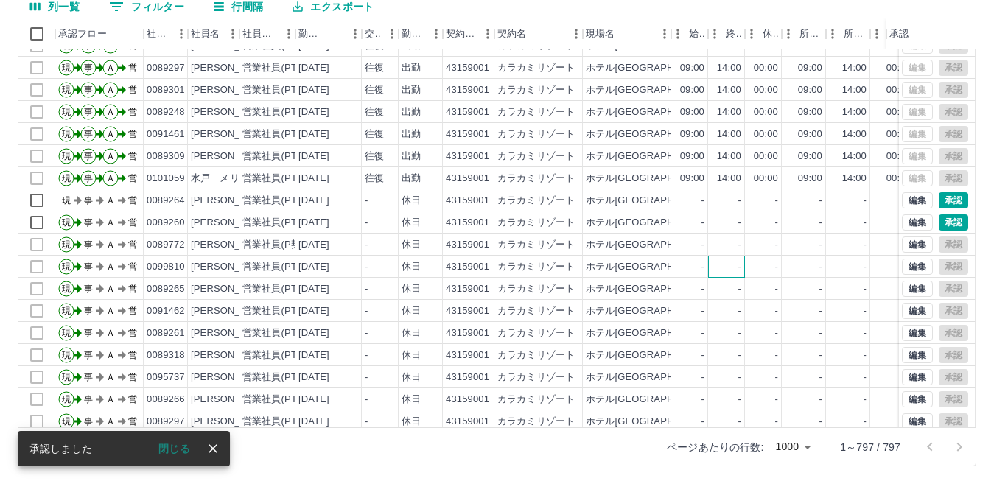
drag, startPoint x: 941, startPoint y: 200, endPoint x: 743, endPoint y: 261, distance: 206.4
click at [728, 268] on div "-" at bounding box center [726, 267] width 37 height 22
click at [941, 199] on button "承認" at bounding box center [952, 200] width 29 height 16
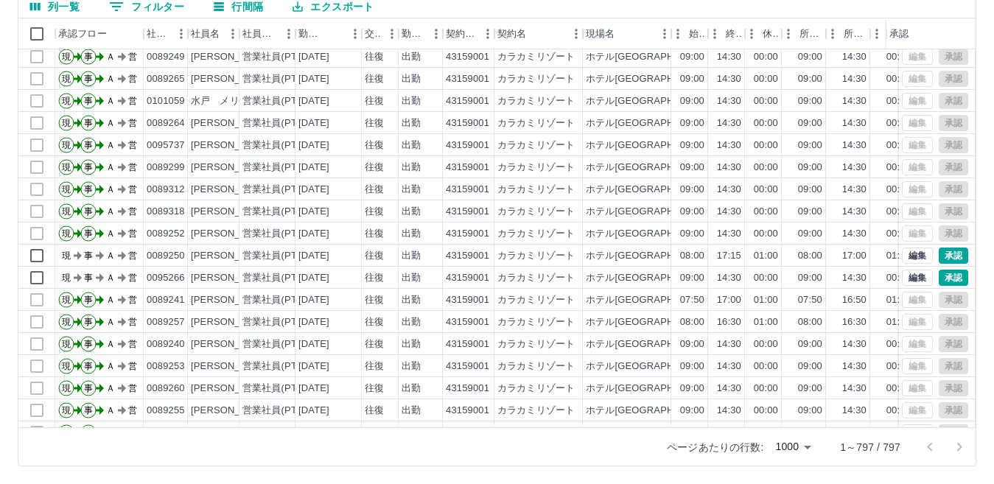
scroll to position [1179, 0]
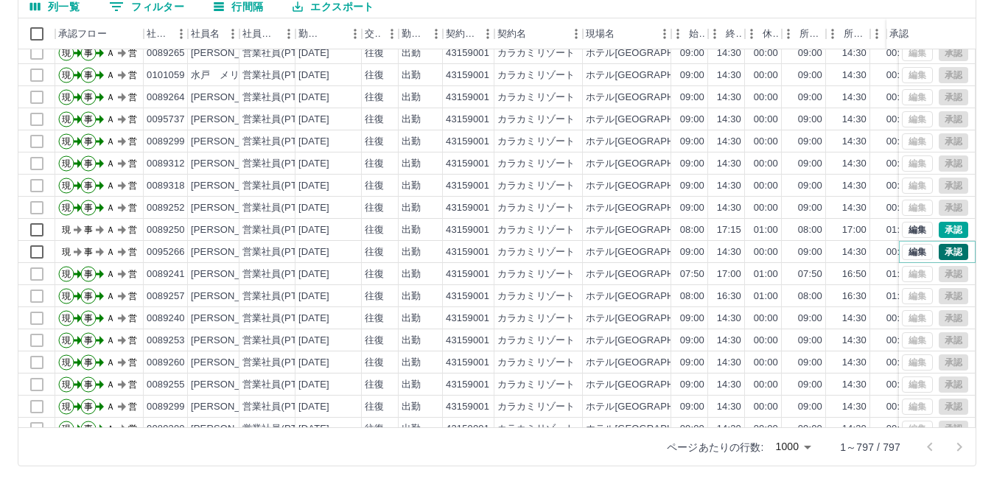
click at [942, 253] on button "承認" at bounding box center [952, 252] width 29 height 16
click at [938, 229] on button "承認" at bounding box center [952, 230] width 29 height 16
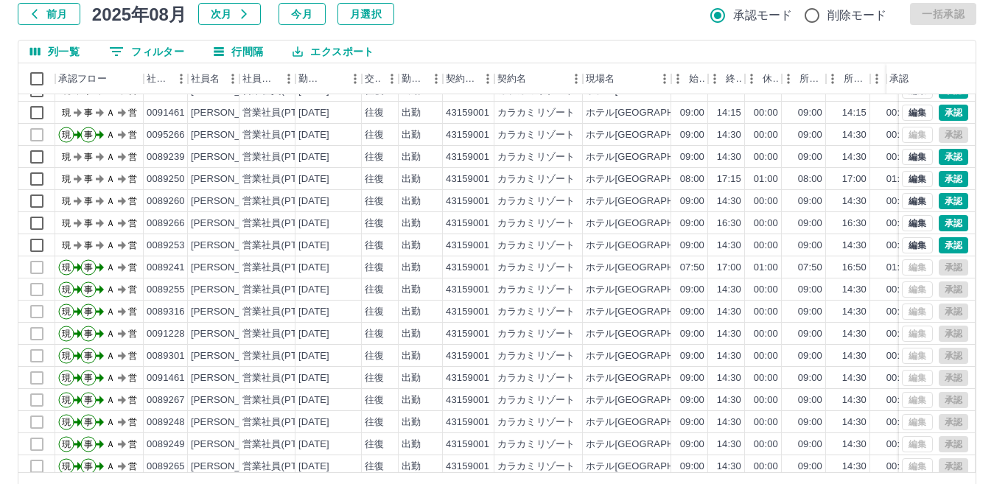
scroll to position [138, 0]
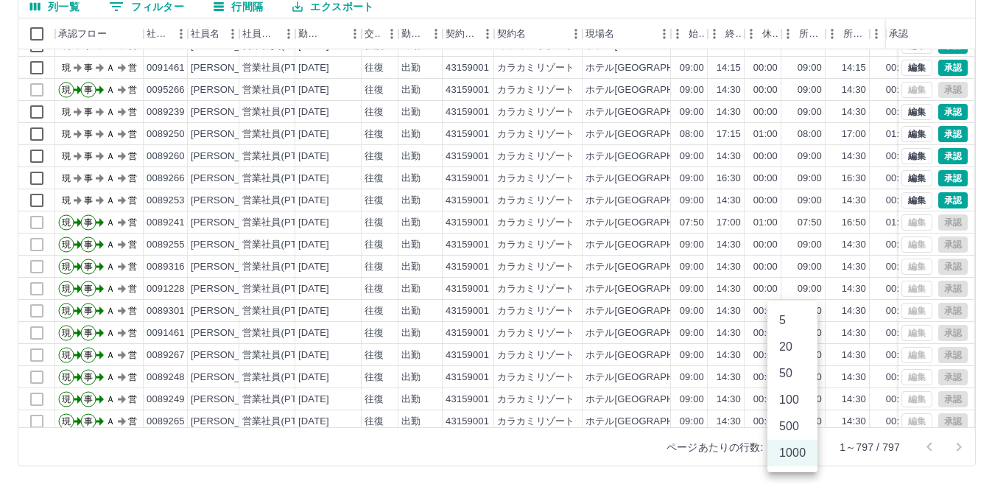
click at [807, 446] on body "SDH勤怠 [PERSON_NAME] 勤務実績承認 前月 [DATE] 次月 今月 月選択 承認モード 削除モード 一括承認 列一覧 0 フィルター 行間隔…" at bounding box center [503, 173] width 1006 height 622
click at [790, 405] on li "100" at bounding box center [793, 400] width 50 height 27
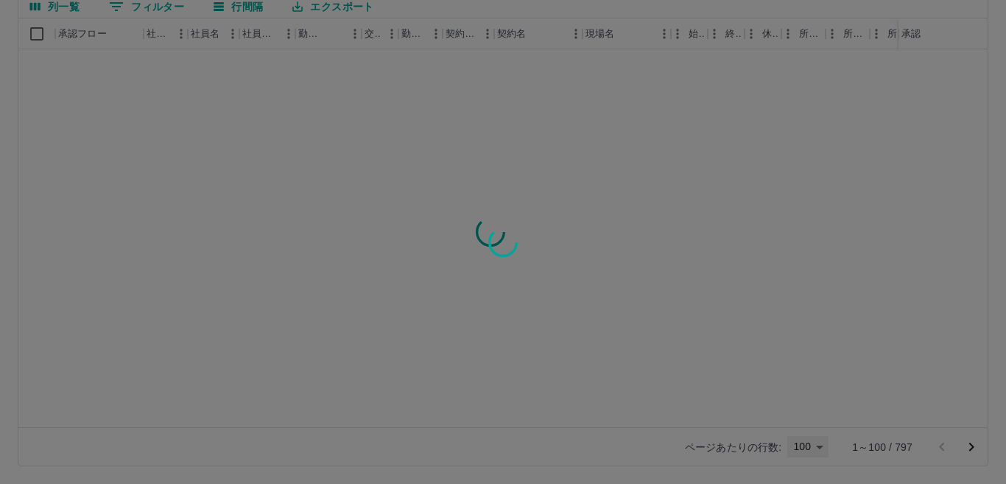
type input "***"
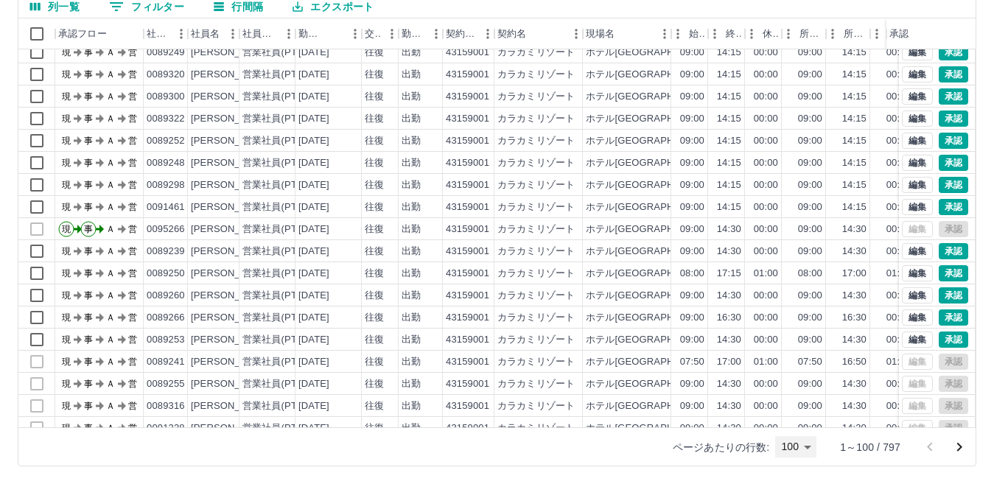
scroll to position [737, 0]
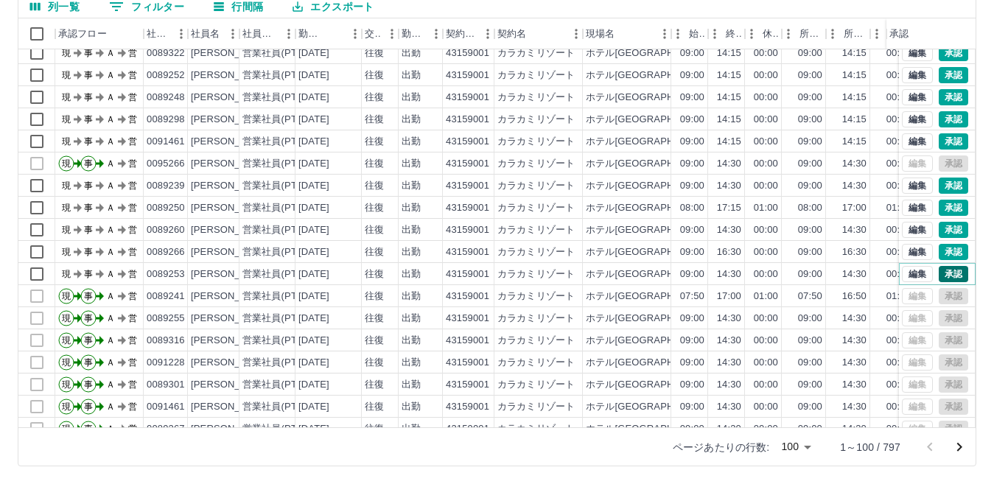
click at [938, 278] on button "承認" at bounding box center [952, 274] width 29 height 16
click at [938, 254] on button "承認" at bounding box center [952, 252] width 29 height 16
click at [938, 231] on button "承認" at bounding box center [952, 230] width 29 height 16
click at [942, 209] on div at bounding box center [497, 242] width 994 height 484
click at [938, 209] on button "承認" at bounding box center [952, 208] width 29 height 16
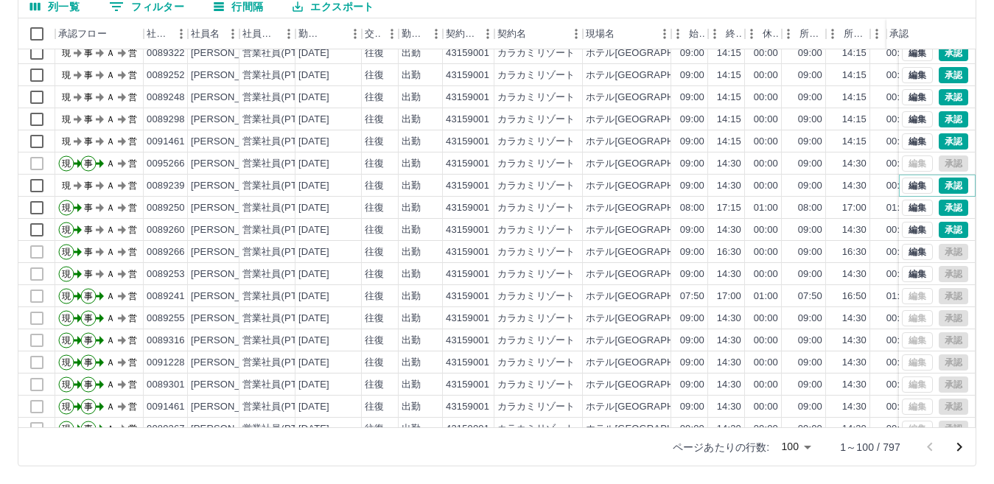
click at [938, 188] on button "承認" at bounding box center [952, 186] width 29 height 16
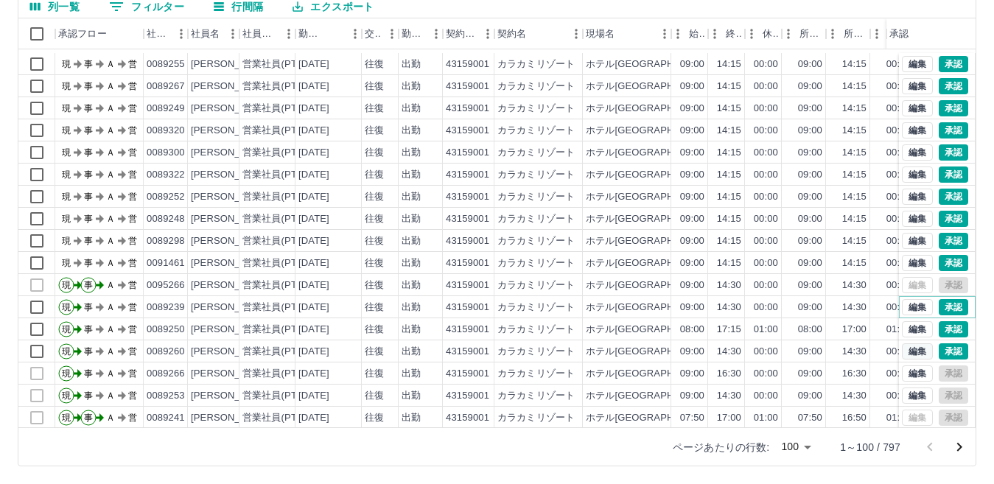
scroll to position [589, 0]
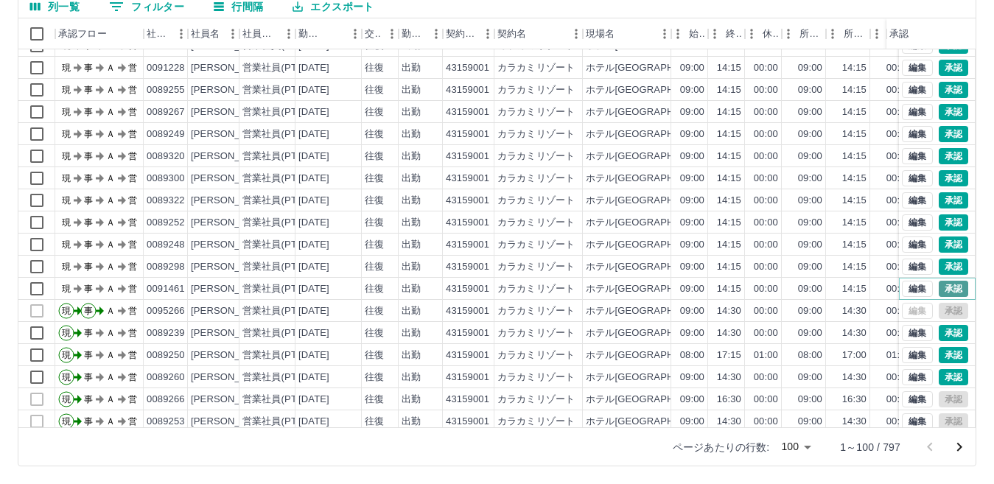
click at [941, 287] on button "承認" at bounding box center [952, 289] width 29 height 16
click at [941, 266] on button "承認" at bounding box center [952, 267] width 29 height 16
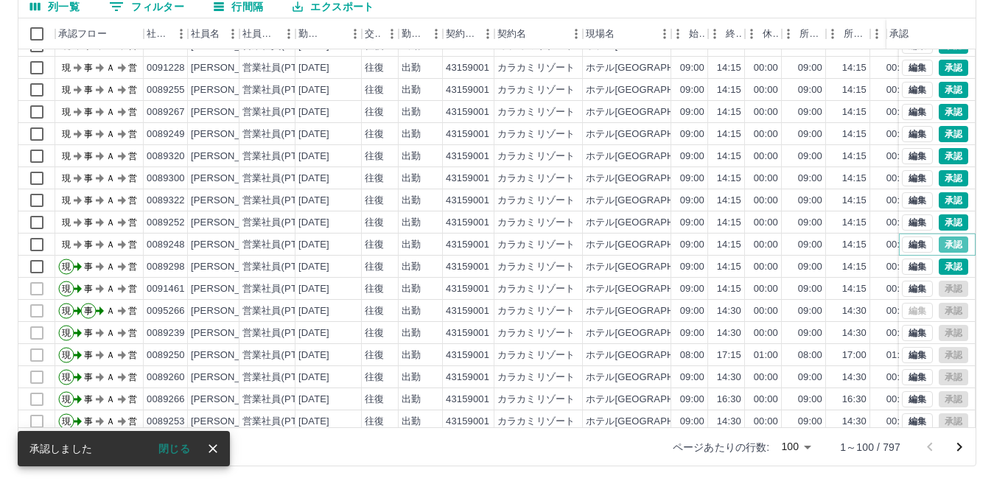
click at [941, 238] on button "承認" at bounding box center [952, 244] width 29 height 16
click at [941, 224] on div at bounding box center [497, 242] width 994 height 484
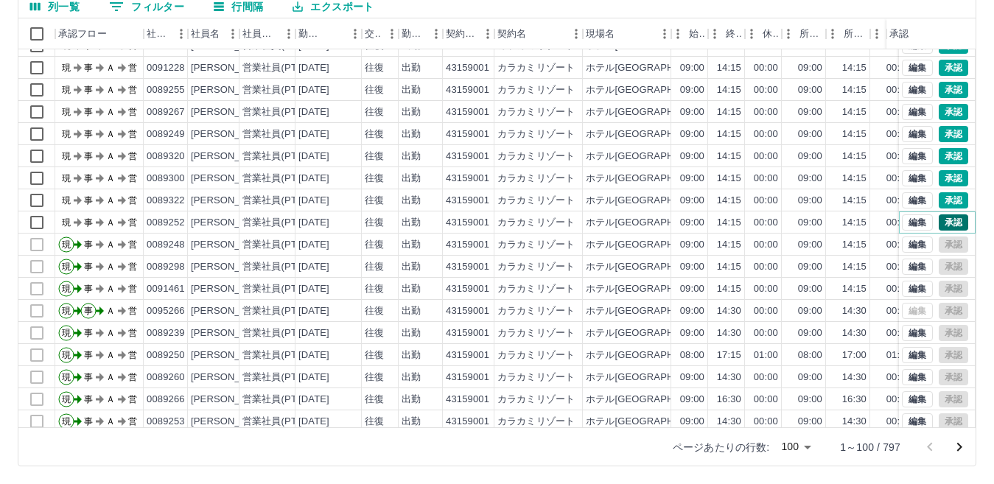
click at [938, 222] on button "承認" at bounding box center [952, 222] width 29 height 16
click at [940, 201] on button "承認" at bounding box center [952, 200] width 29 height 16
click at [939, 178] on button "承認" at bounding box center [952, 178] width 29 height 16
click at [940, 156] on div at bounding box center [497, 242] width 994 height 484
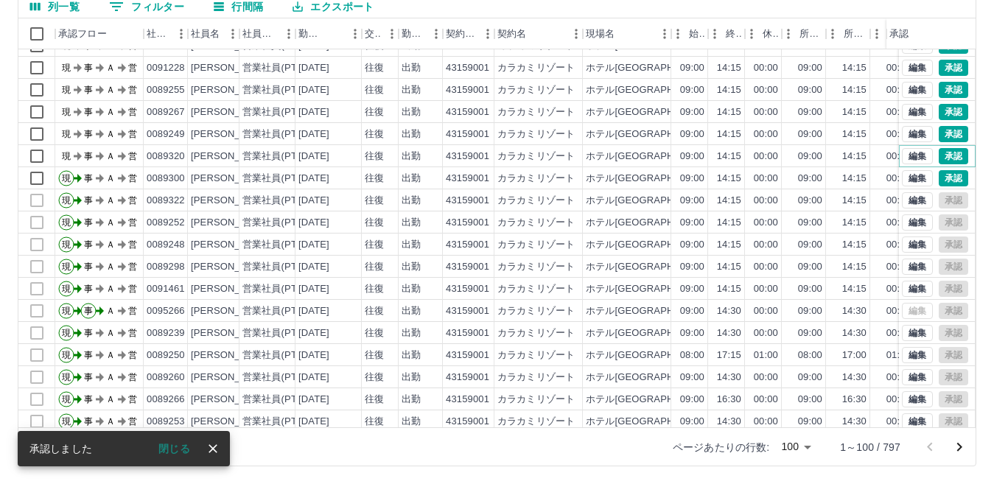
click at [940, 156] on button "承認" at bounding box center [952, 156] width 29 height 16
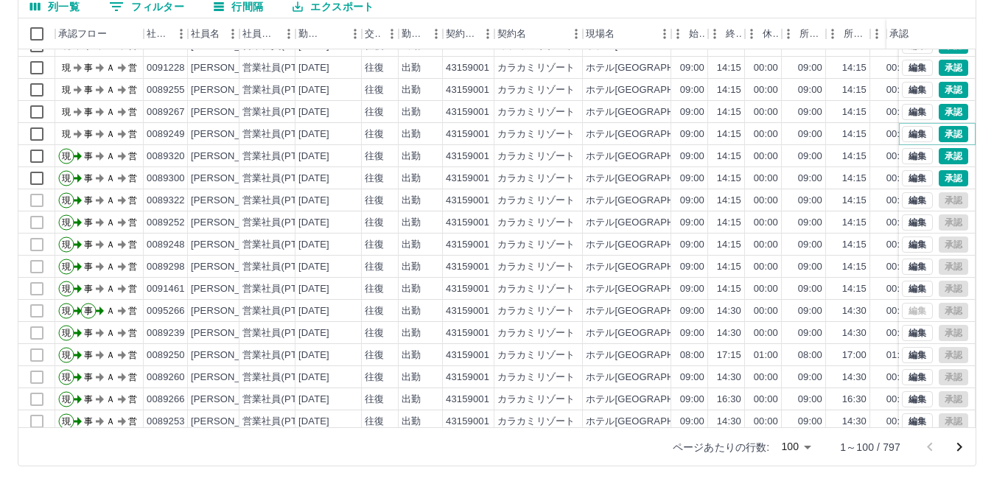
click at [939, 131] on button "承認" at bounding box center [952, 134] width 29 height 16
click at [939, 113] on button "承認" at bounding box center [952, 112] width 29 height 16
click at [941, 88] on button "承認" at bounding box center [952, 90] width 29 height 16
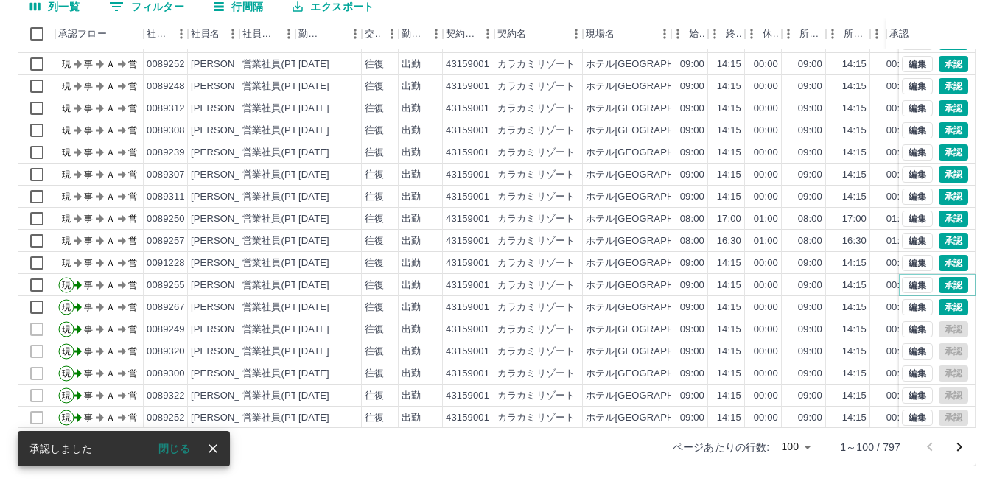
scroll to position [368, 0]
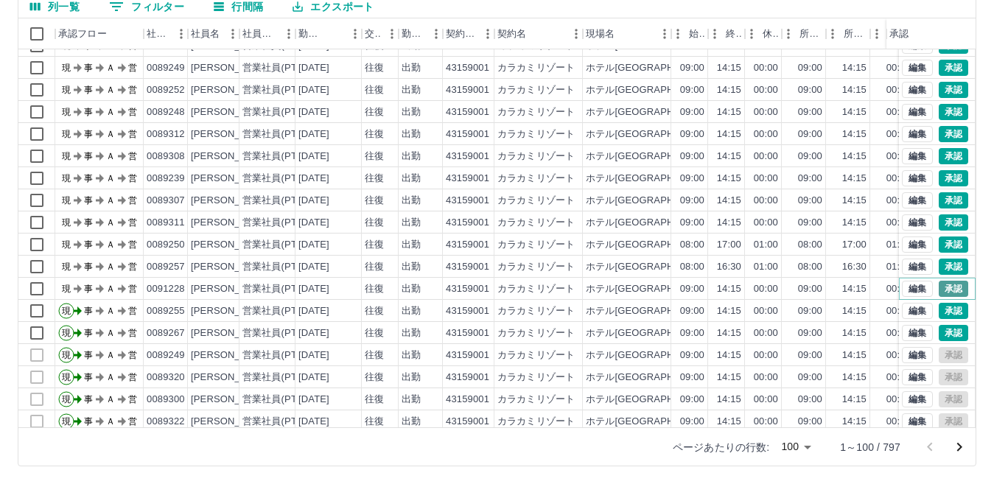
click at [938, 287] on button "承認" at bounding box center [952, 289] width 29 height 16
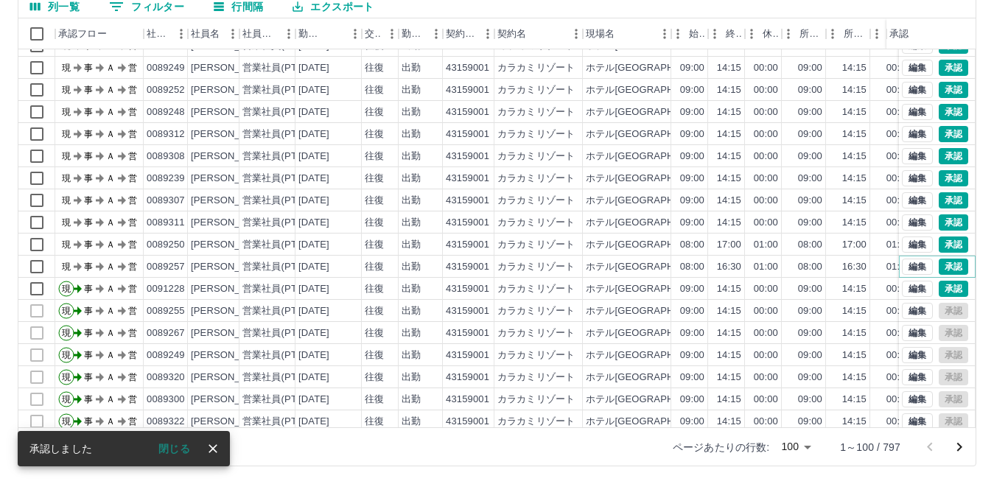
click at [943, 266] on button "承認" at bounding box center [952, 267] width 29 height 16
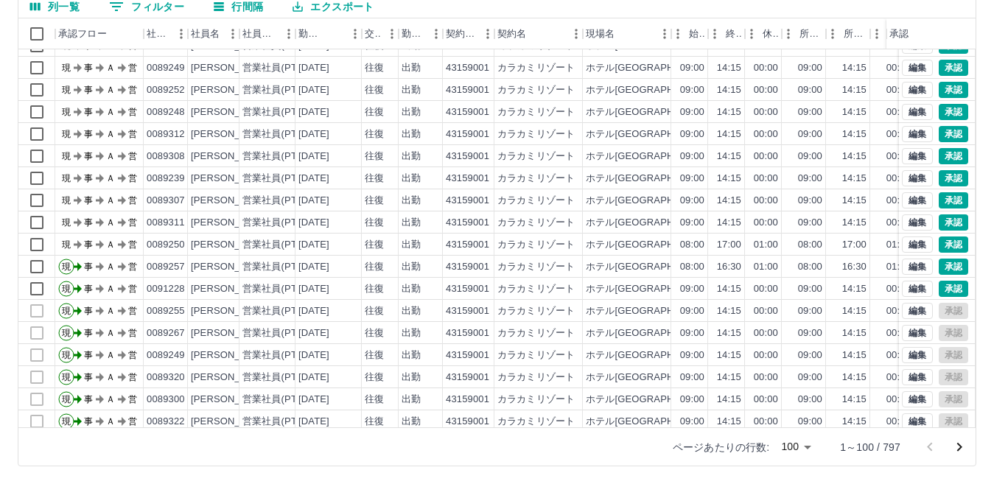
click at [938, 245] on div at bounding box center [497, 242] width 994 height 484
click at [941, 244] on button "承認" at bounding box center [952, 244] width 29 height 16
click at [938, 223] on button "承認" at bounding box center [952, 222] width 29 height 16
click at [943, 200] on button "承認" at bounding box center [952, 200] width 29 height 16
click at [943, 175] on button "承認" at bounding box center [952, 178] width 29 height 16
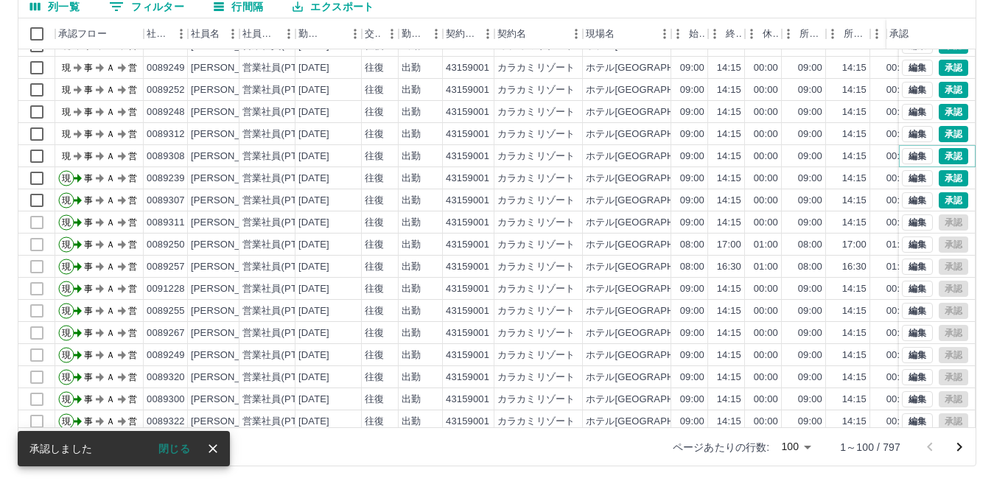
click at [939, 157] on button "承認" at bounding box center [952, 156] width 29 height 16
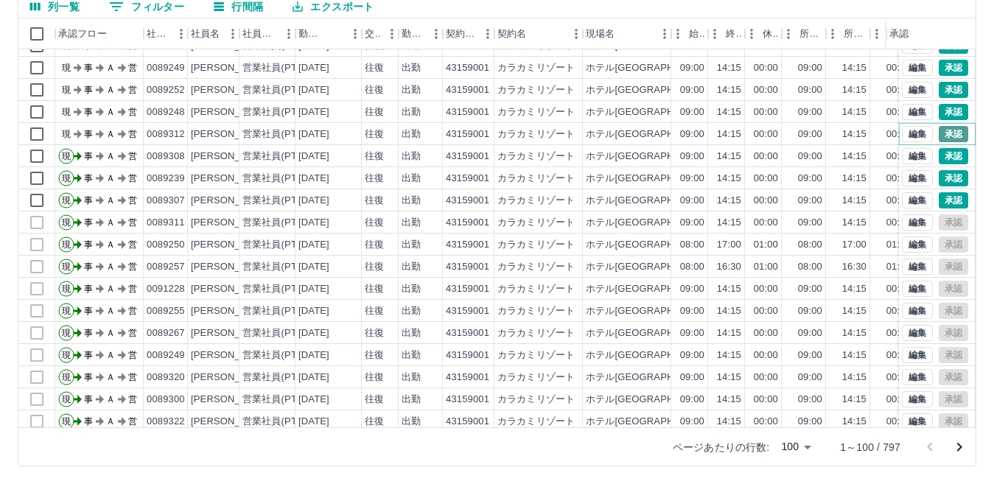
click at [938, 133] on button "承認" at bounding box center [952, 134] width 29 height 16
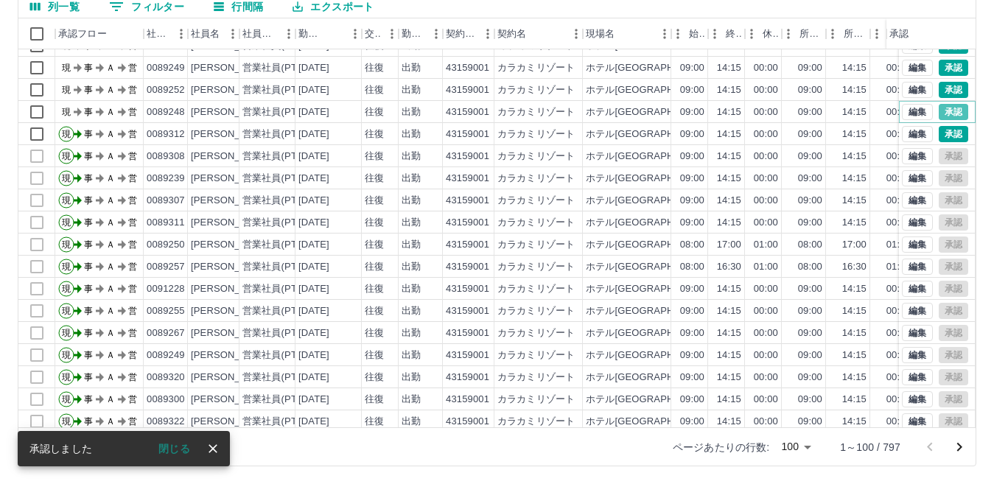
click at [941, 109] on button "承認" at bounding box center [952, 112] width 29 height 16
click at [938, 90] on div at bounding box center [497, 242] width 994 height 484
click at [938, 90] on button "承認" at bounding box center [952, 90] width 29 height 16
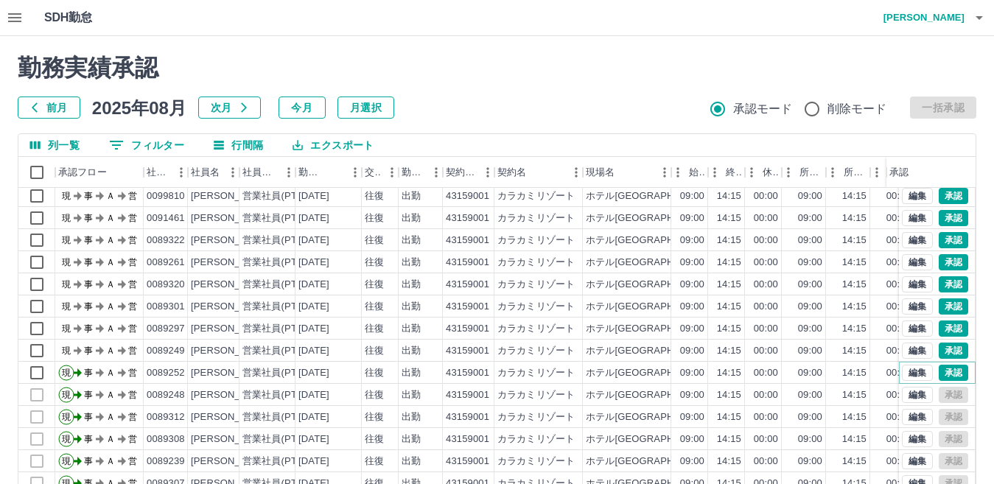
scroll to position [211, 0]
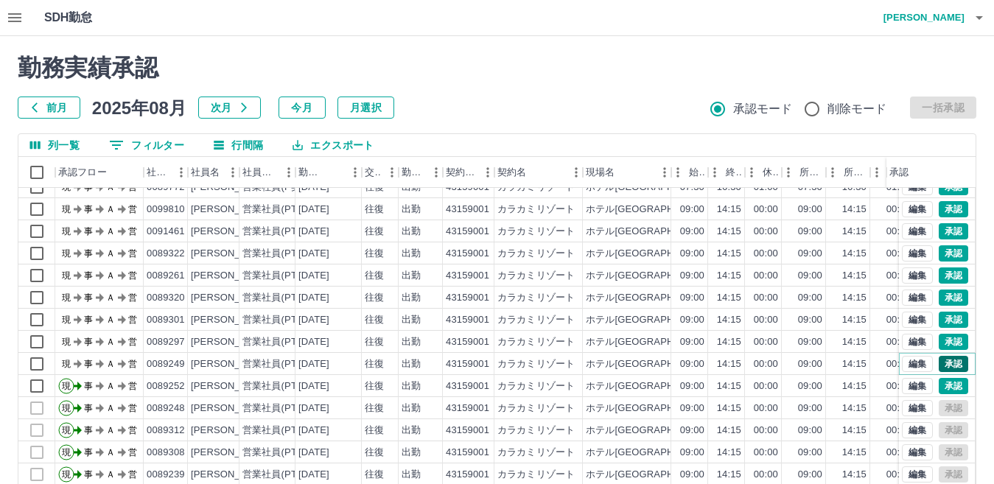
click at [941, 364] on button "承認" at bounding box center [952, 364] width 29 height 16
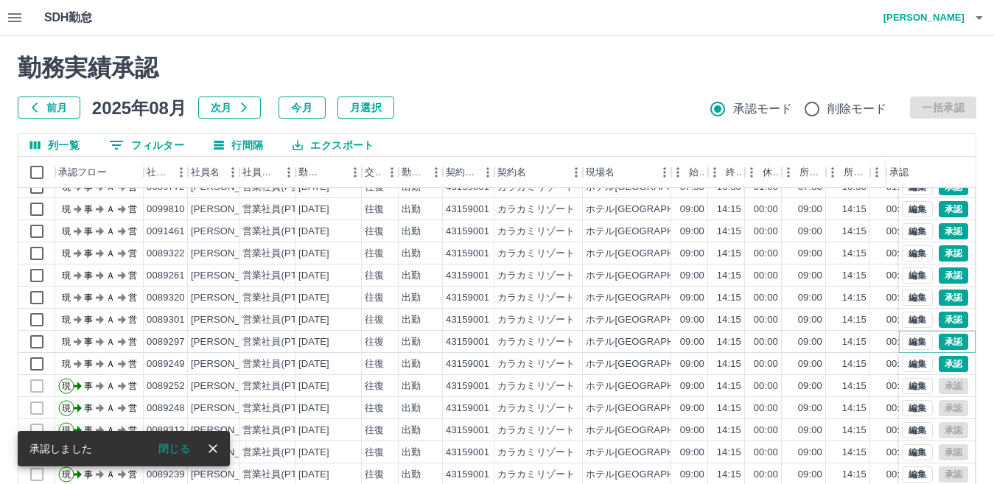
click at [938, 340] on button "承認" at bounding box center [952, 342] width 29 height 16
click at [942, 320] on div at bounding box center [497, 242] width 994 height 484
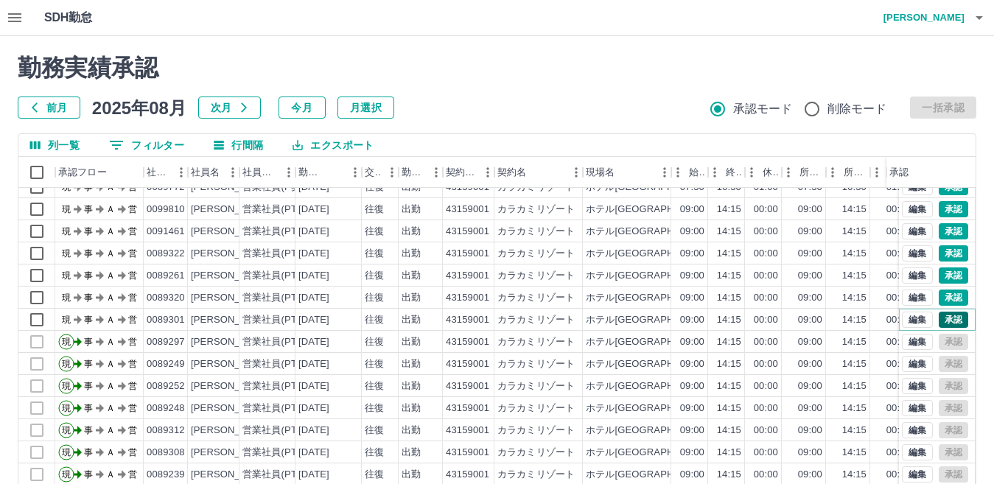
click at [944, 321] on button "承認" at bounding box center [952, 320] width 29 height 16
click at [939, 295] on button "承認" at bounding box center [952, 297] width 29 height 16
click at [938, 278] on button "承認" at bounding box center [952, 275] width 29 height 16
click at [938, 250] on div at bounding box center [497, 242] width 994 height 484
click at [938, 253] on button "承認" at bounding box center [952, 253] width 29 height 16
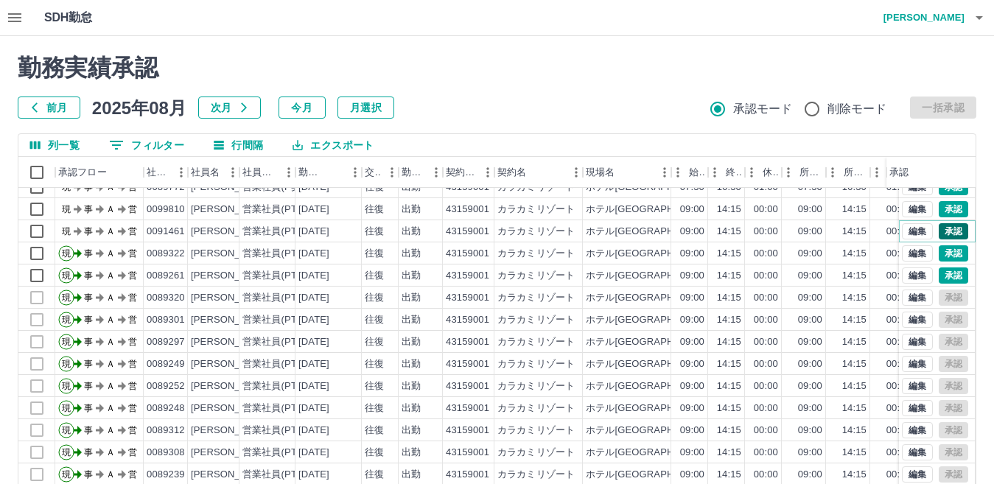
click at [941, 232] on button "承認" at bounding box center [952, 231] width 29 height 16
click at [942, 209] on button "承認" at bounding box center [952, 209] width 29 height 16
drag, startPoint x: 971, startPoint y: 264, endPoint x: 972, endPoint y: 247, distance: 17.7
click at [972, 247] on div at bounding box center [497, 242] width 994 height 484
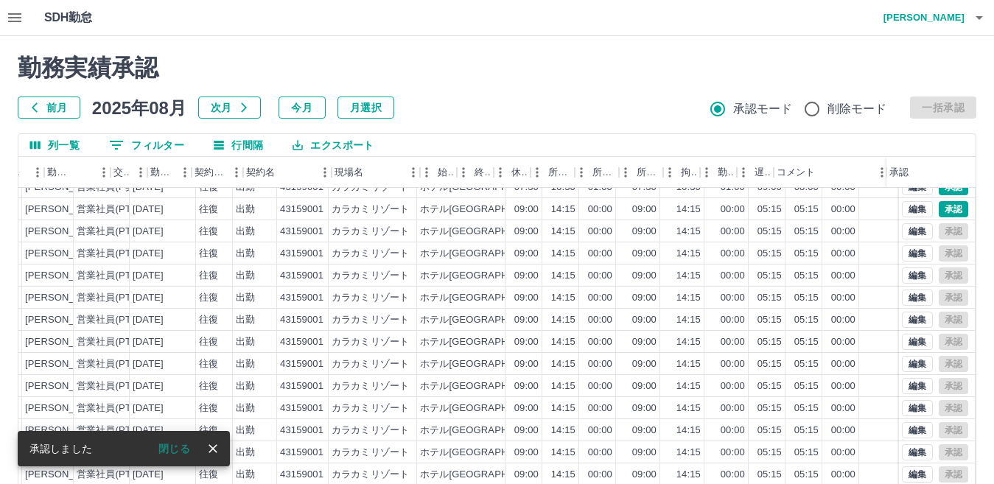
scroll to position [211, 342]
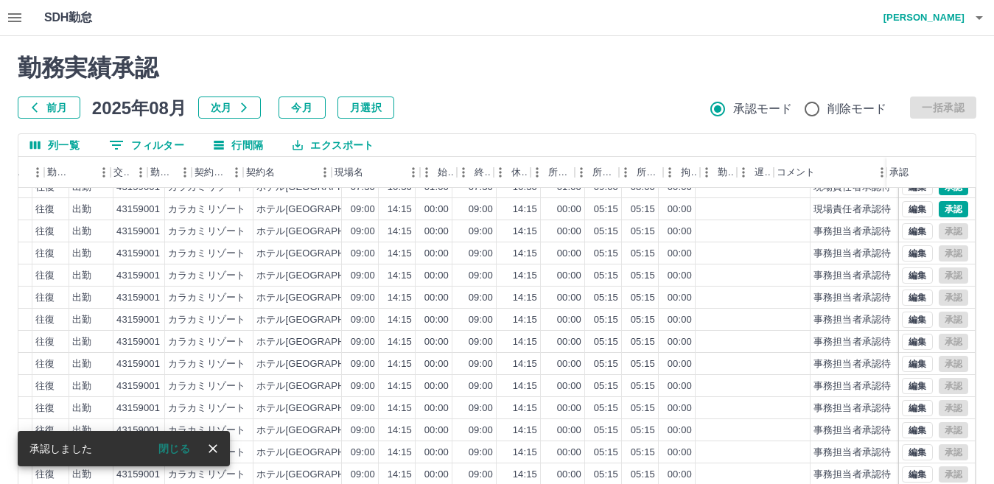
drag, startPoint x: 966, startPoint y: 263, endPoint x: 969, endPoint y: 239, distance: 24.4
click at [969, 239] on div "勤務実績承認 前月 [DATE] 次月 今月 月選択 承認モード 削除モード 一括承認 列一覧 0 フィルター 行間隔 エクスポート 社員番号 社員名 社員区…" at bounding box center [497, 329] width 994 height 586
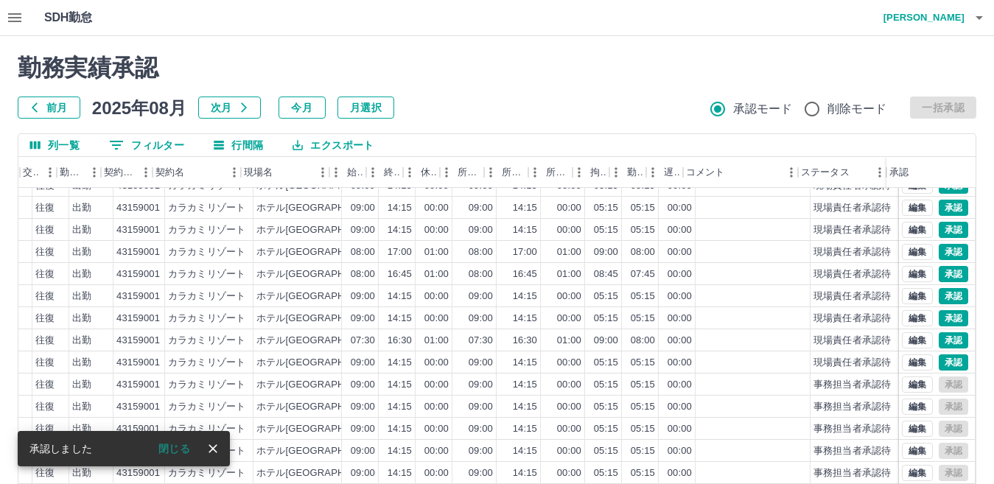
scroll to position [0, 342]
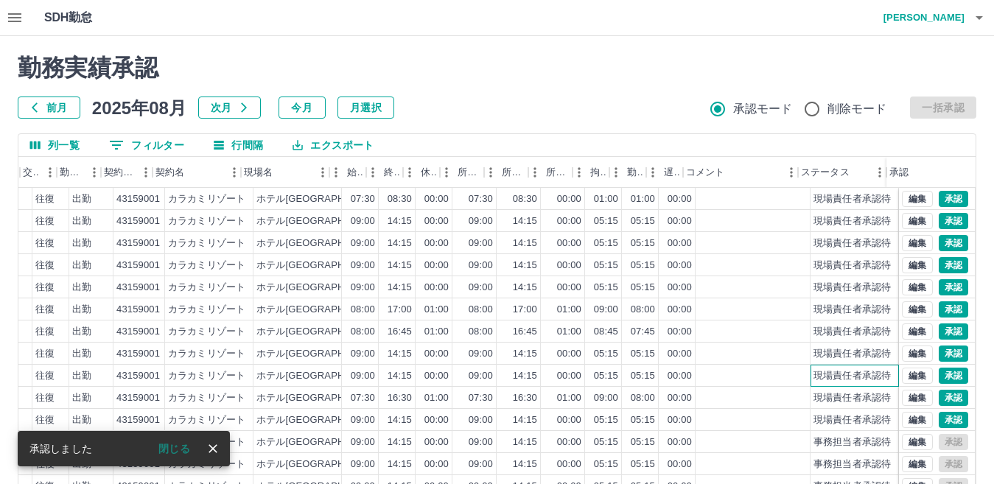
click at [816, 376] on div "現場責任者承認待" at bounding box center [851, 376] width 77 height 14
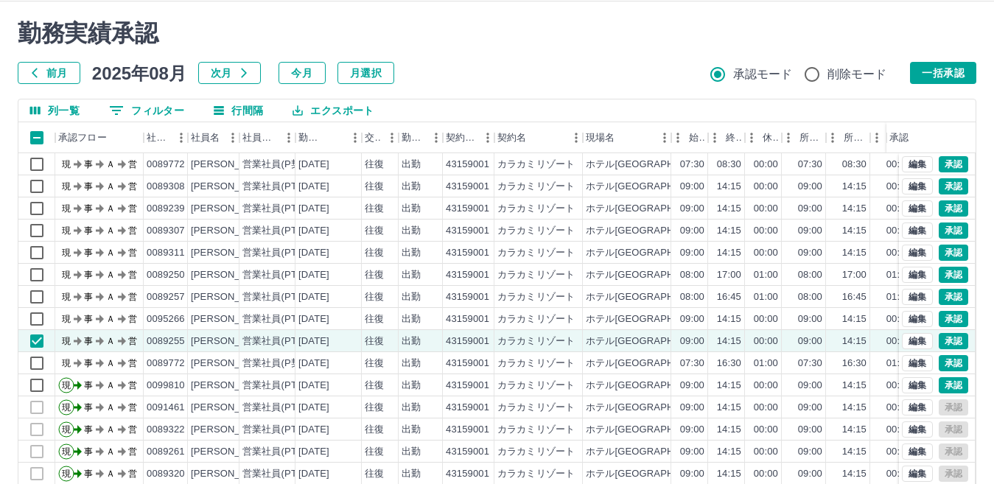
scroll to position [43, 0]
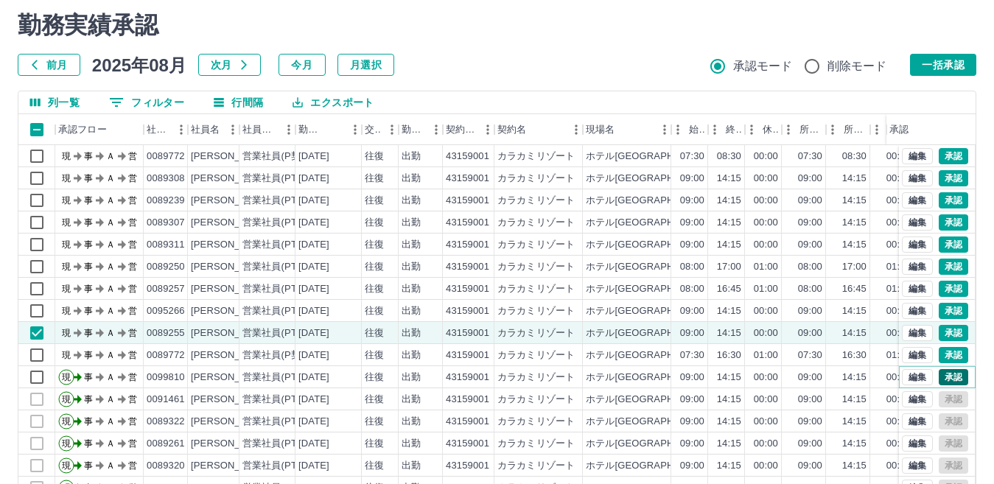
click at [941, 377] on button "承認" at bounding box center [952, 377] width 29 height 16
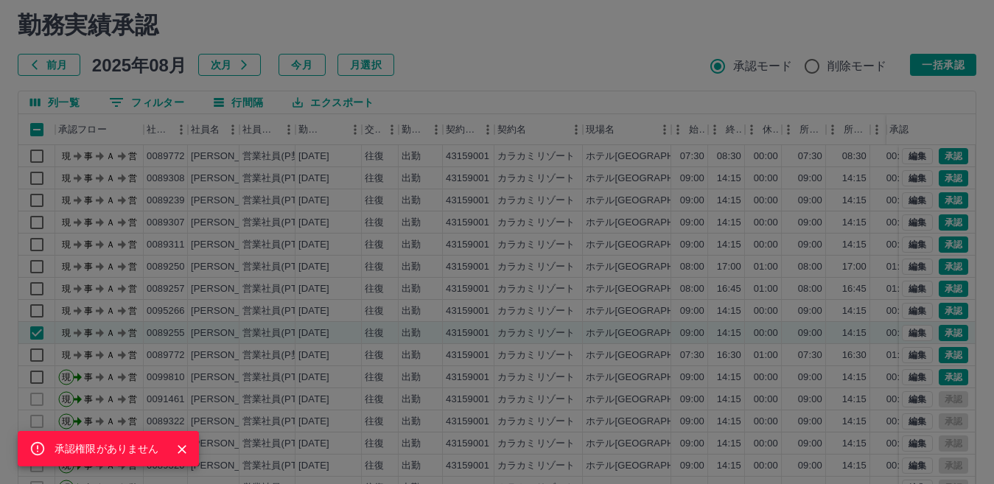
click at [943, 354] on div "承認権限がありません" at bounding box center [497, 242] width 994 height 484
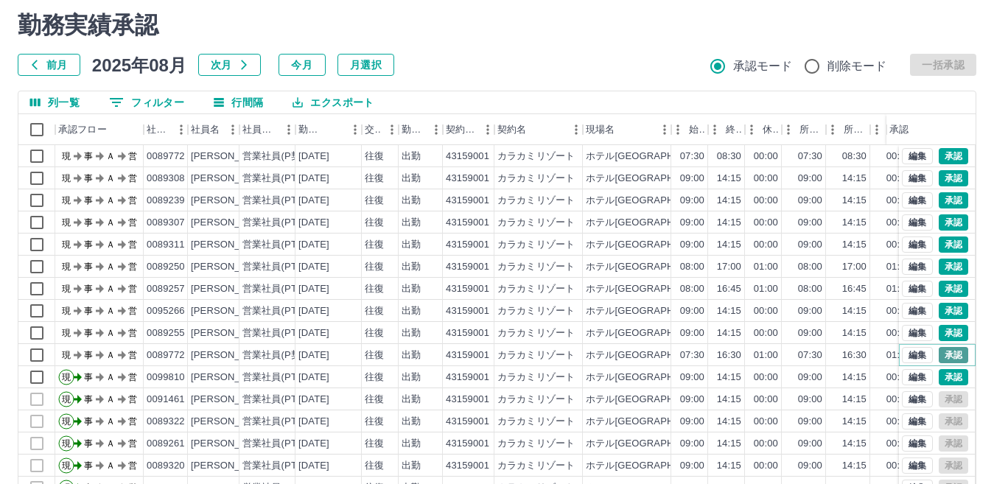
click at [938, 356] on button "承認" at bounding box center [952, 355] width 29 height 16
click at [941, 332] on button "承認" at bounding box center [952, 333] width 29 height 16
click at [939, 311] on button "承認" at bounding box center [952, 311] width 29 height 16
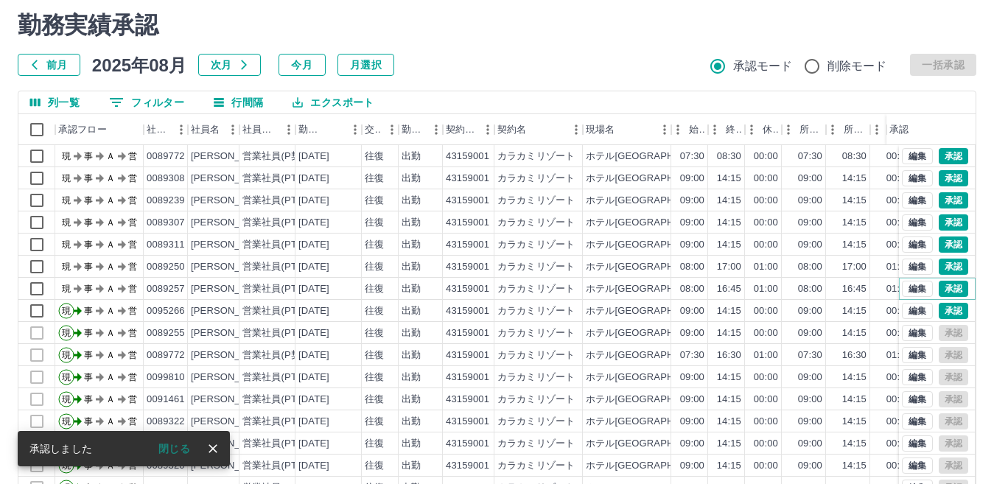
click at [938, 287] on button "承認" at bounding box center [952, 289] width 29 height 16
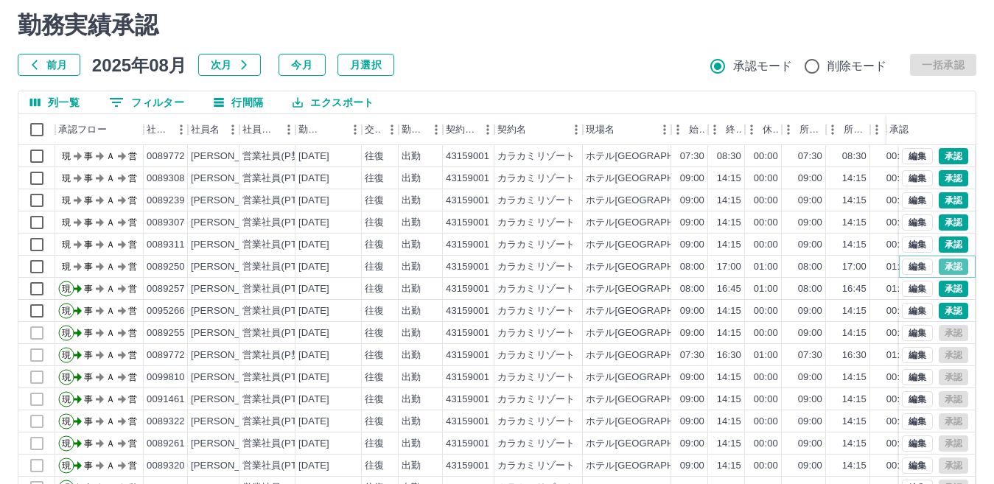
click at [943, 267] on button "承認" at bounding box center [952, 267] width 29 height 16
click at [943, 247] on button "承認" at bounding box center [952, 244] width 29 height 16
click at [938, 222] on button "承認" at bounding box center [952, 222] width 29 height 16
click at [940, 199] on button "承認" at bounding box center [952, 200] width 29 height 16
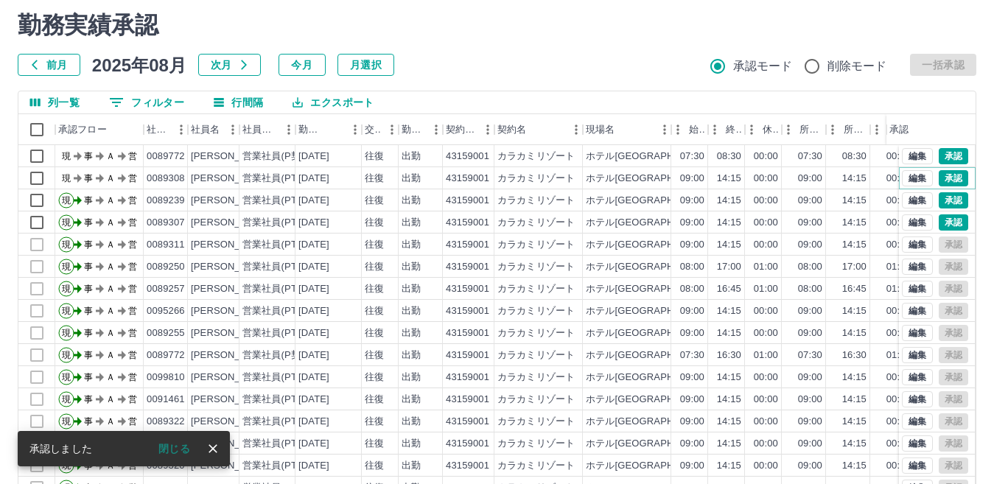
click at [938, 180] on button "承認" at bounding box center [952, 178] width 29 height 16
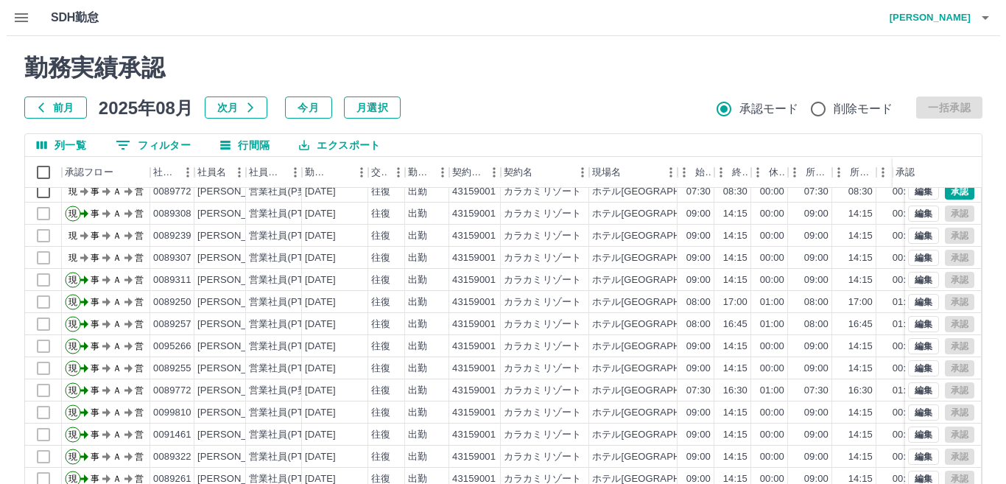
scroll to position [0, 0]
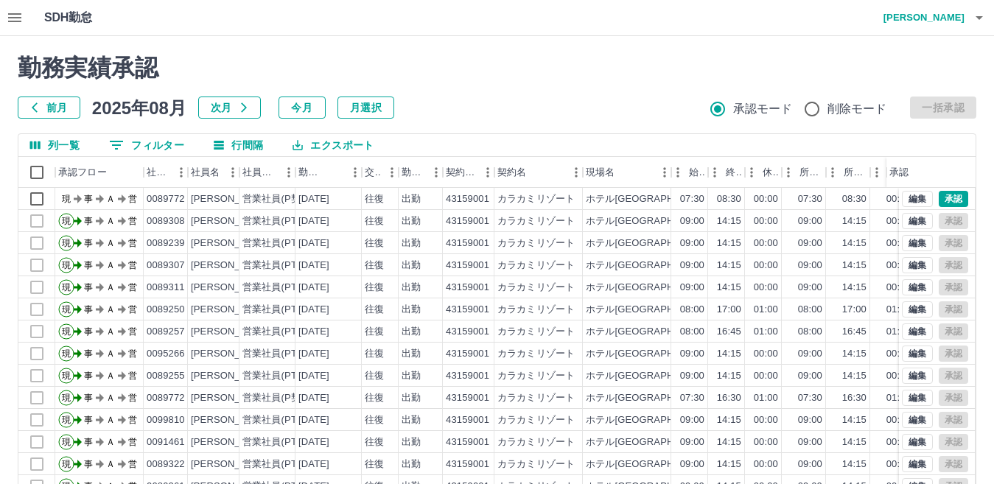
click at [954, 16] on h4 "[PERSON_NAME]" at bounding box center [920, 17] width 88 height 35
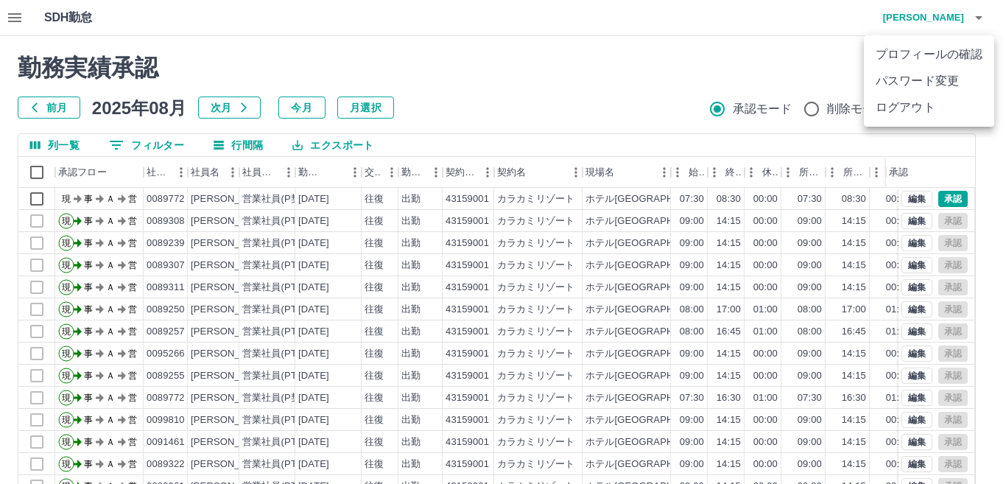
click at [902, 113] on li "ログアウト" at bounding box center [929, 107] width 130 height 27
